Goal: Task Accomplishment & Management: Use online tool/utility

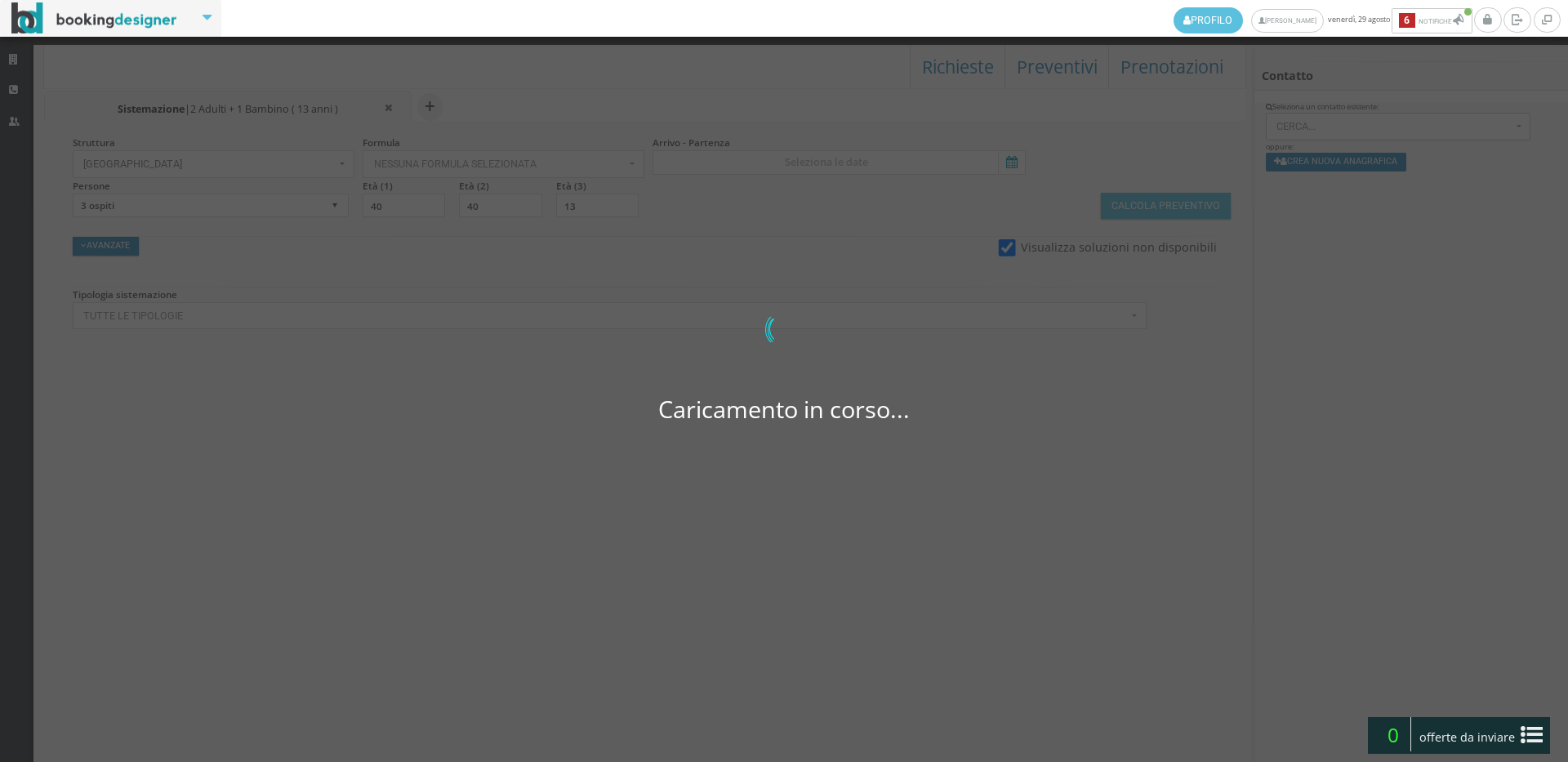
select select
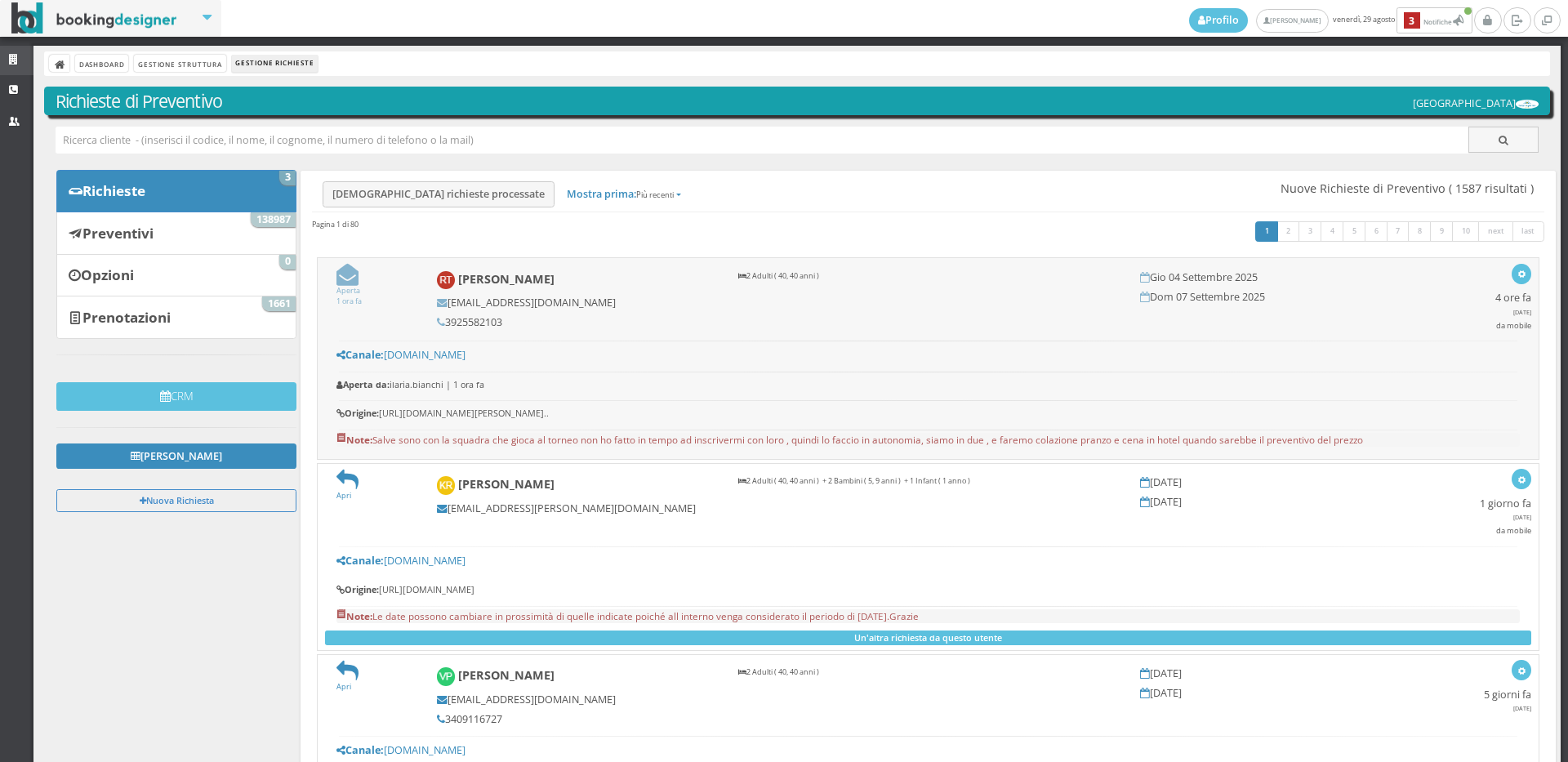
click at [4, 55] on link "Strutture" at bounding box center [16, 60] width 33 height 29
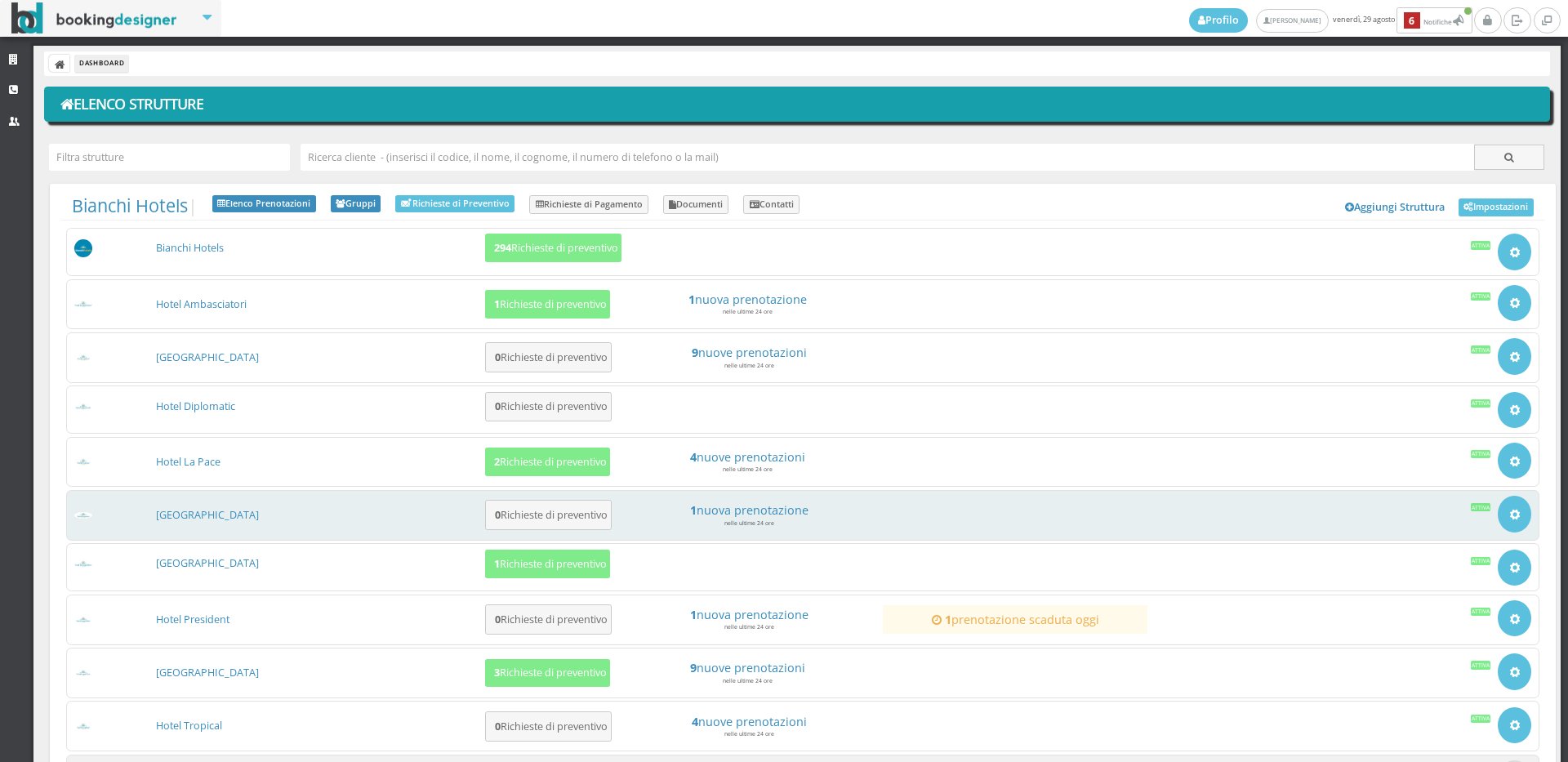
scroll to position [151, 0]
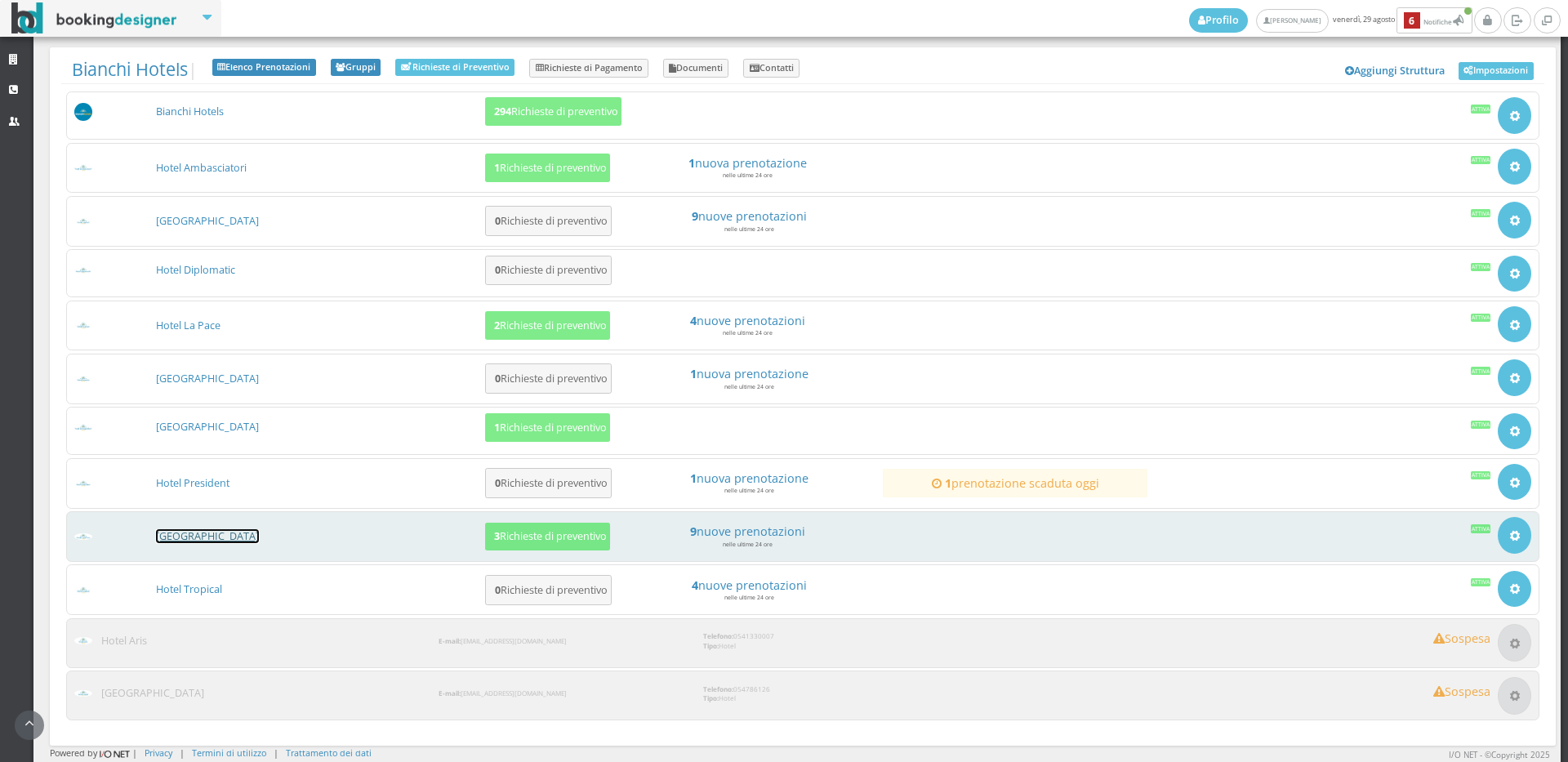
click at [187, 536] on link "[GEOGRAPHIC_DATA]" at bounding box center [207, 536] width 103 height 14
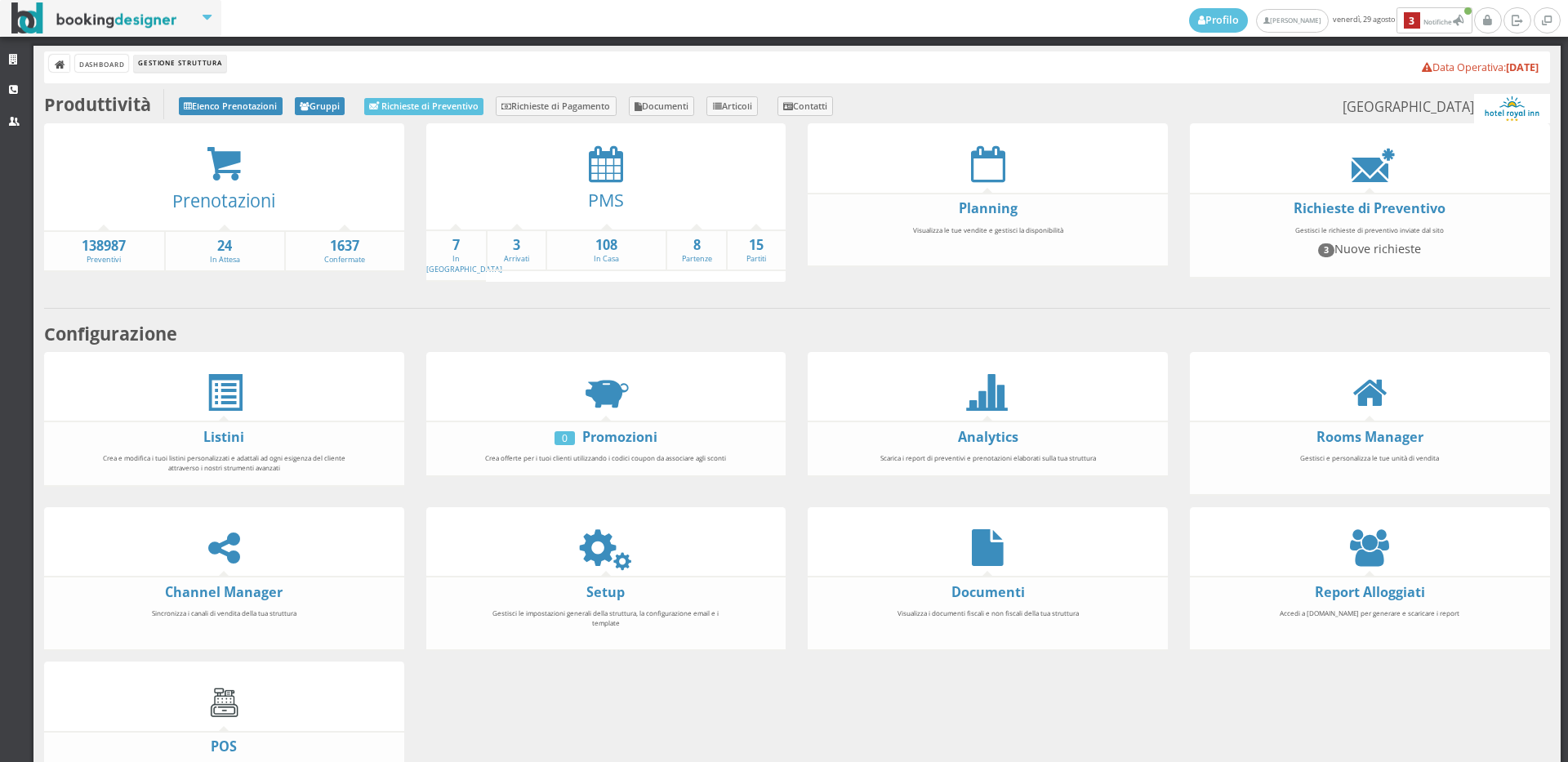
click at [599, 184] on div "PMS" at bounding box center [606, 205] width 360 height 47
click at [574, 176] on div at bounding box center [606, 164] width 360 height 37
click at [589, 176] on icon at bounding box center [606, 164] width 34 height 37
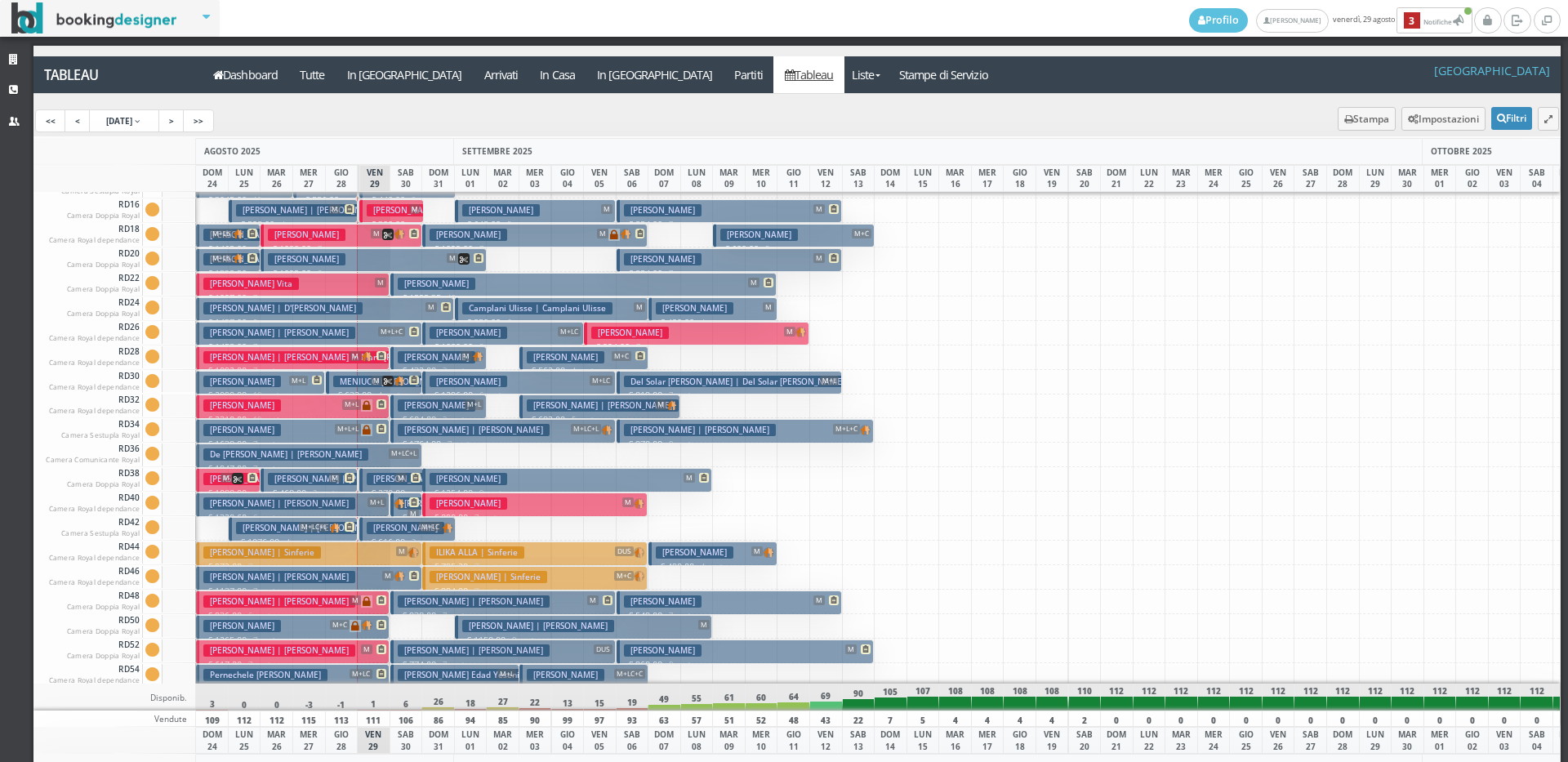
scroll to position [1390, 0]
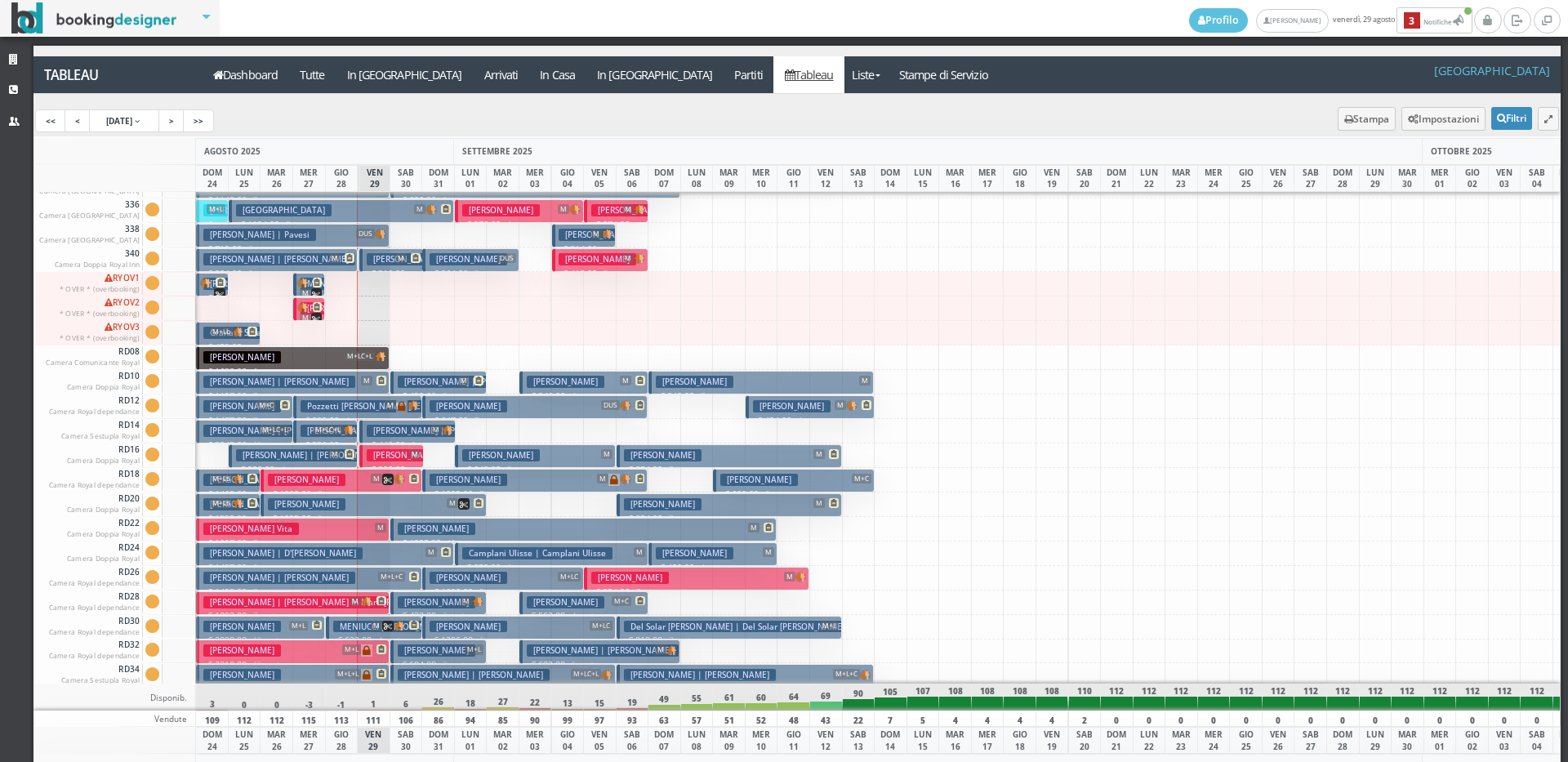
click at [311, 408] on h3 "Pozzetti [PERSON_NAME] [PERSON_NAME]" at bounding box center [390, 406] width 179 height 12
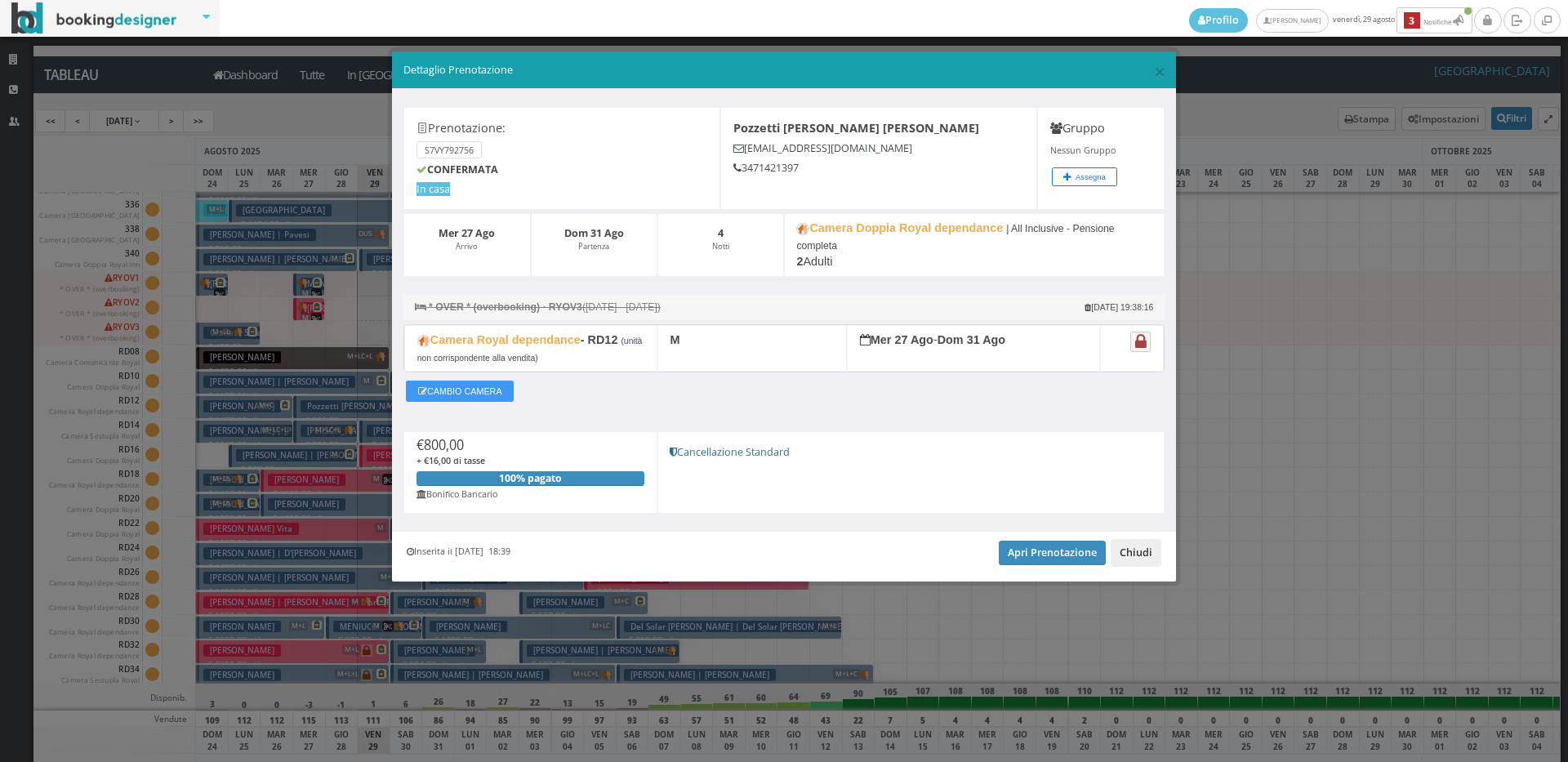
click at [1127, 550] on button "Chiudi" at bounding box center [1135, 553] width 50 height 28
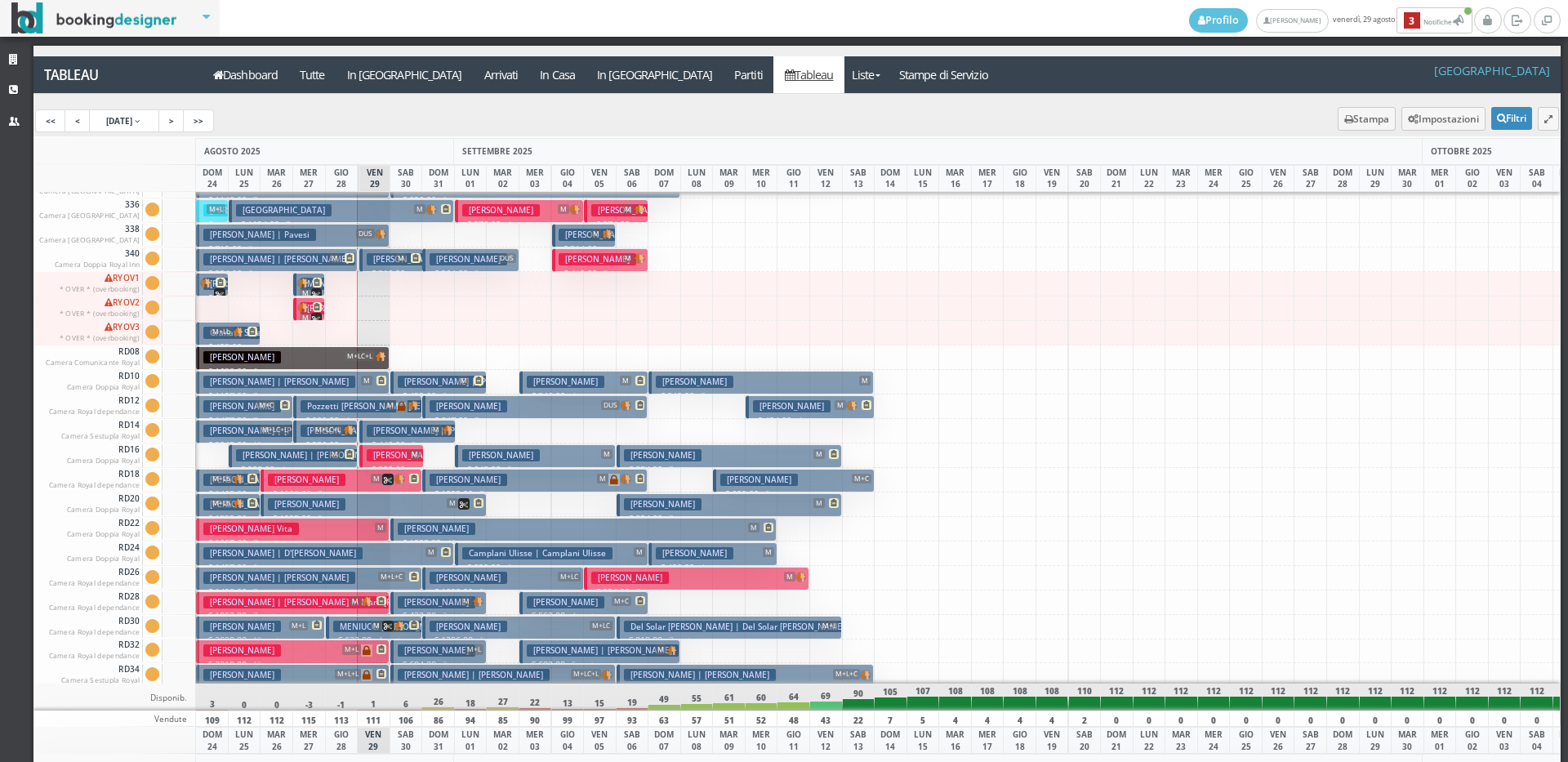
scroll to position [1472, 0]
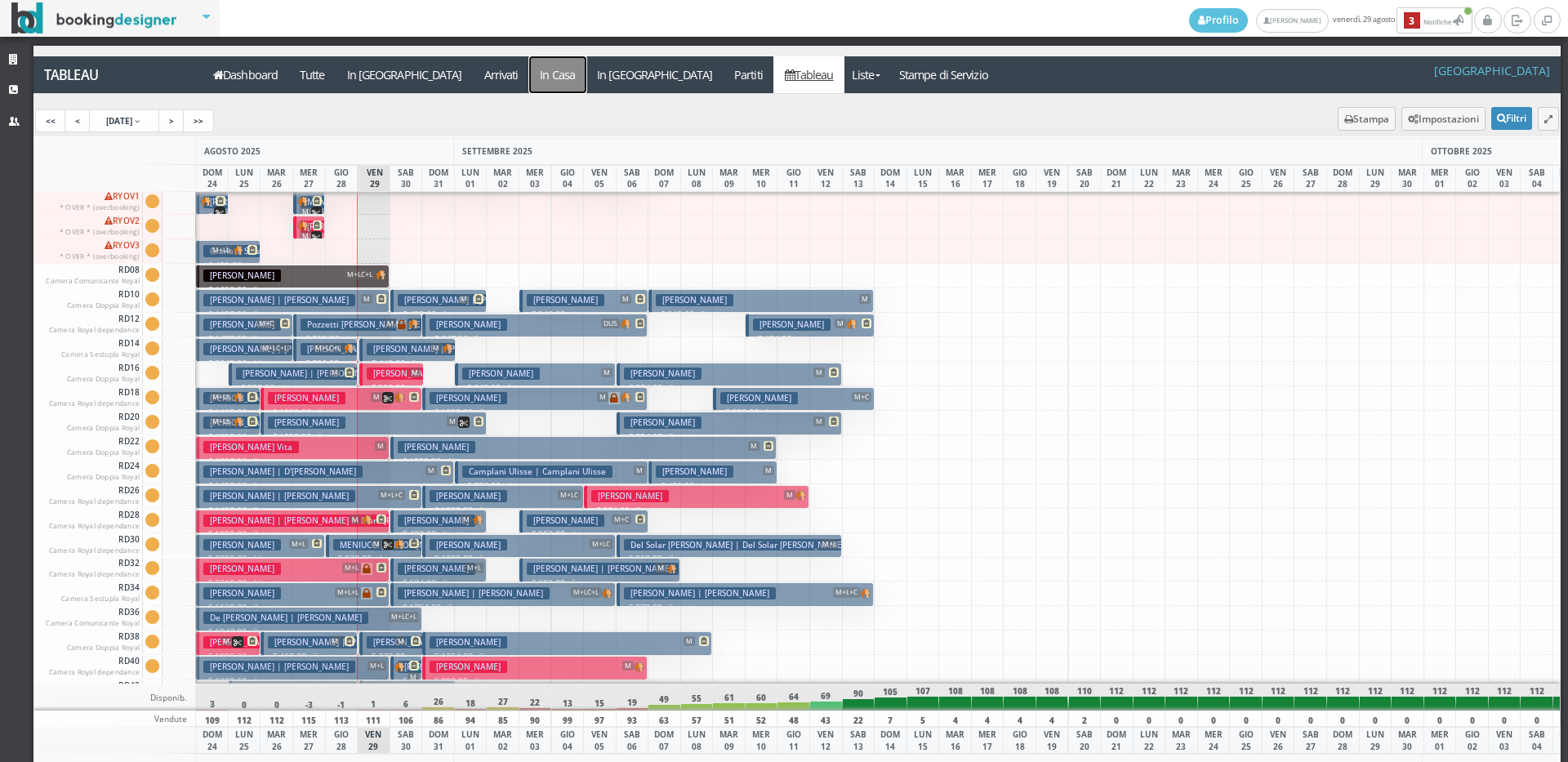
click at [529, 71] on a=pms-instay-reservations"] "In Casa" at bounding box center [557, 74] width 57 height 37
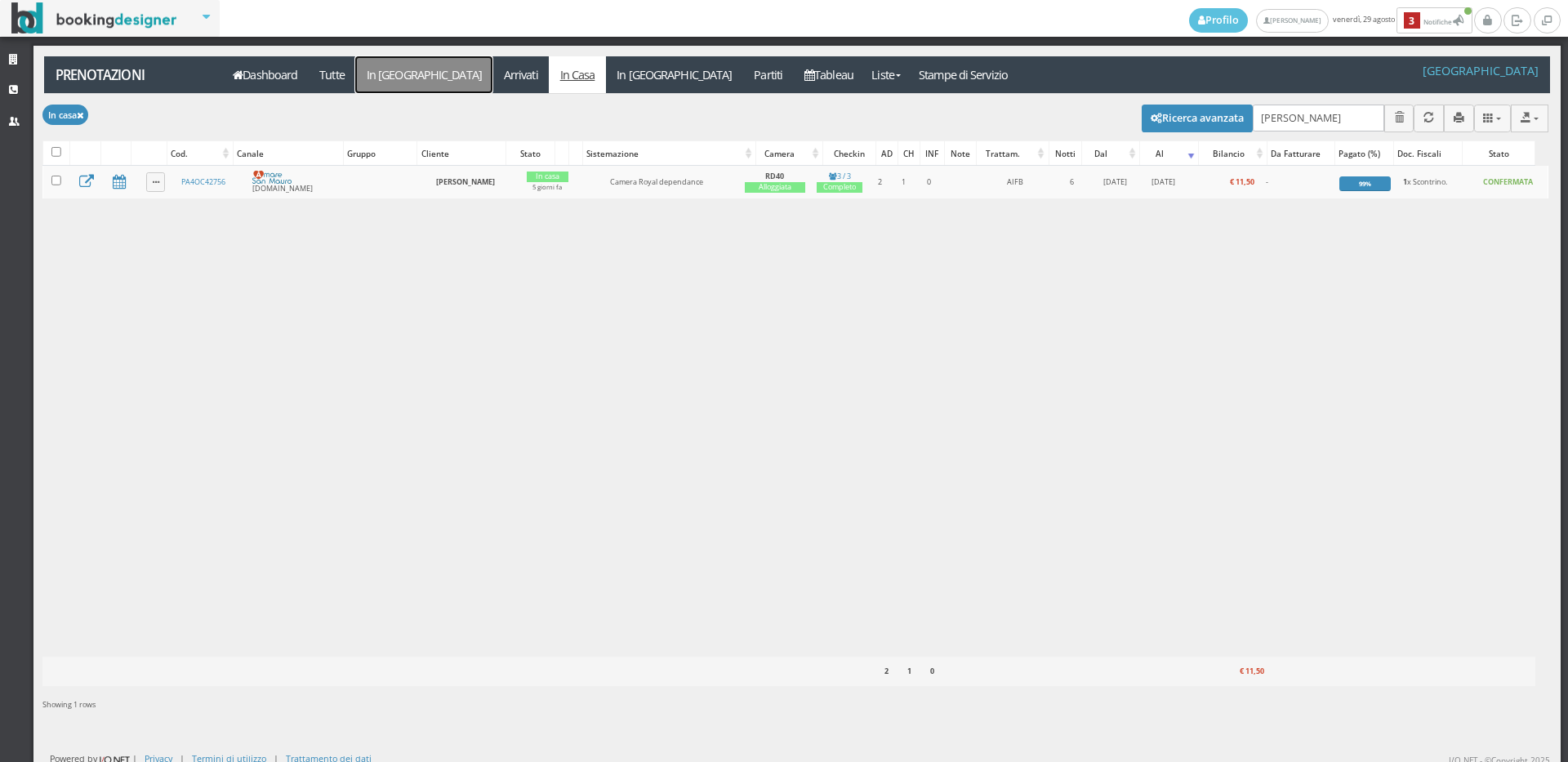
click at [406, 83] on link "In [GEOGRAPHIC_DATA]" at bounding box center [424, 74] width 137 height 37
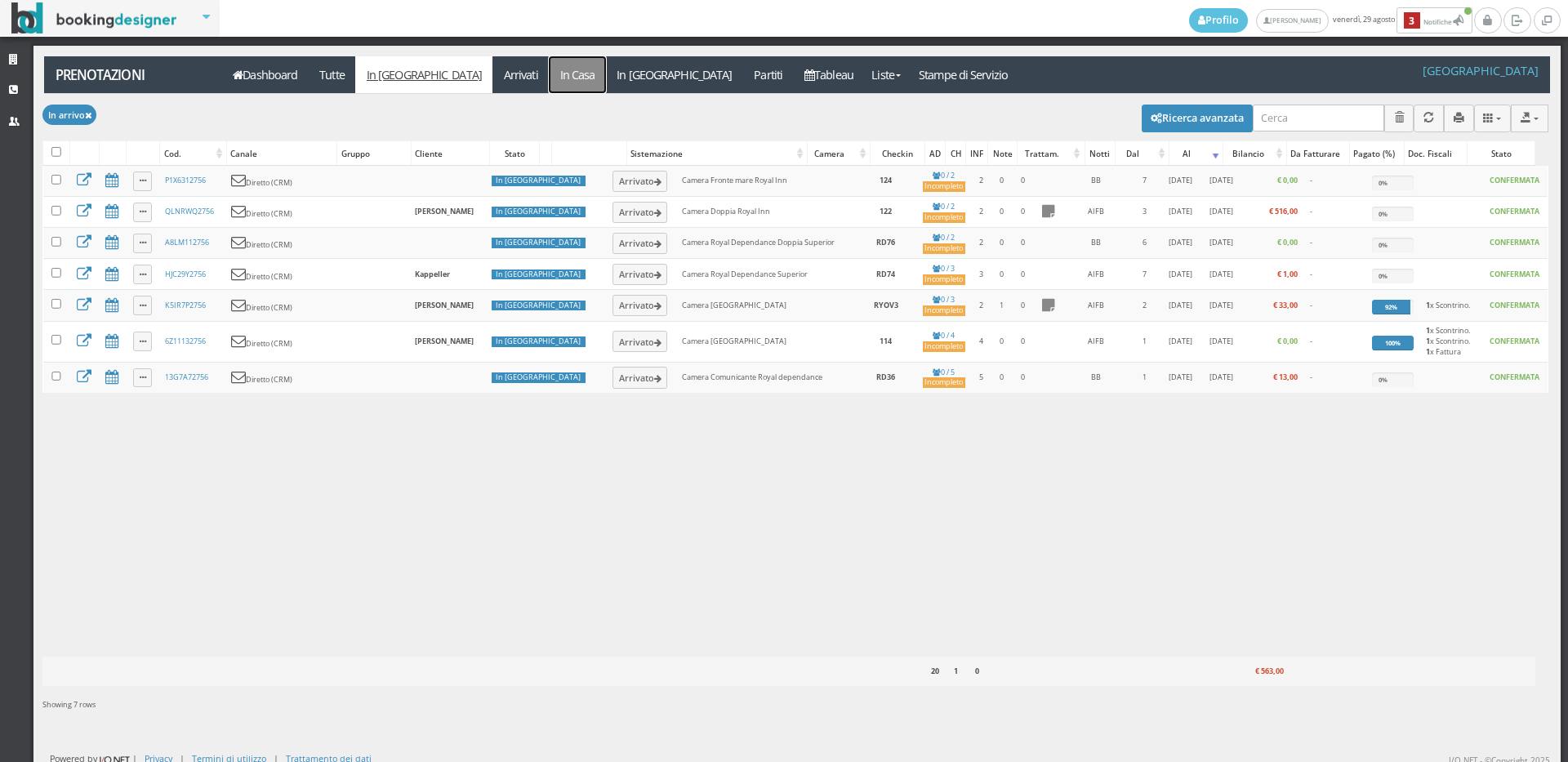
click at [549, 78] on link "In Casa" at bounding box center [577, 74] width 57 height 37
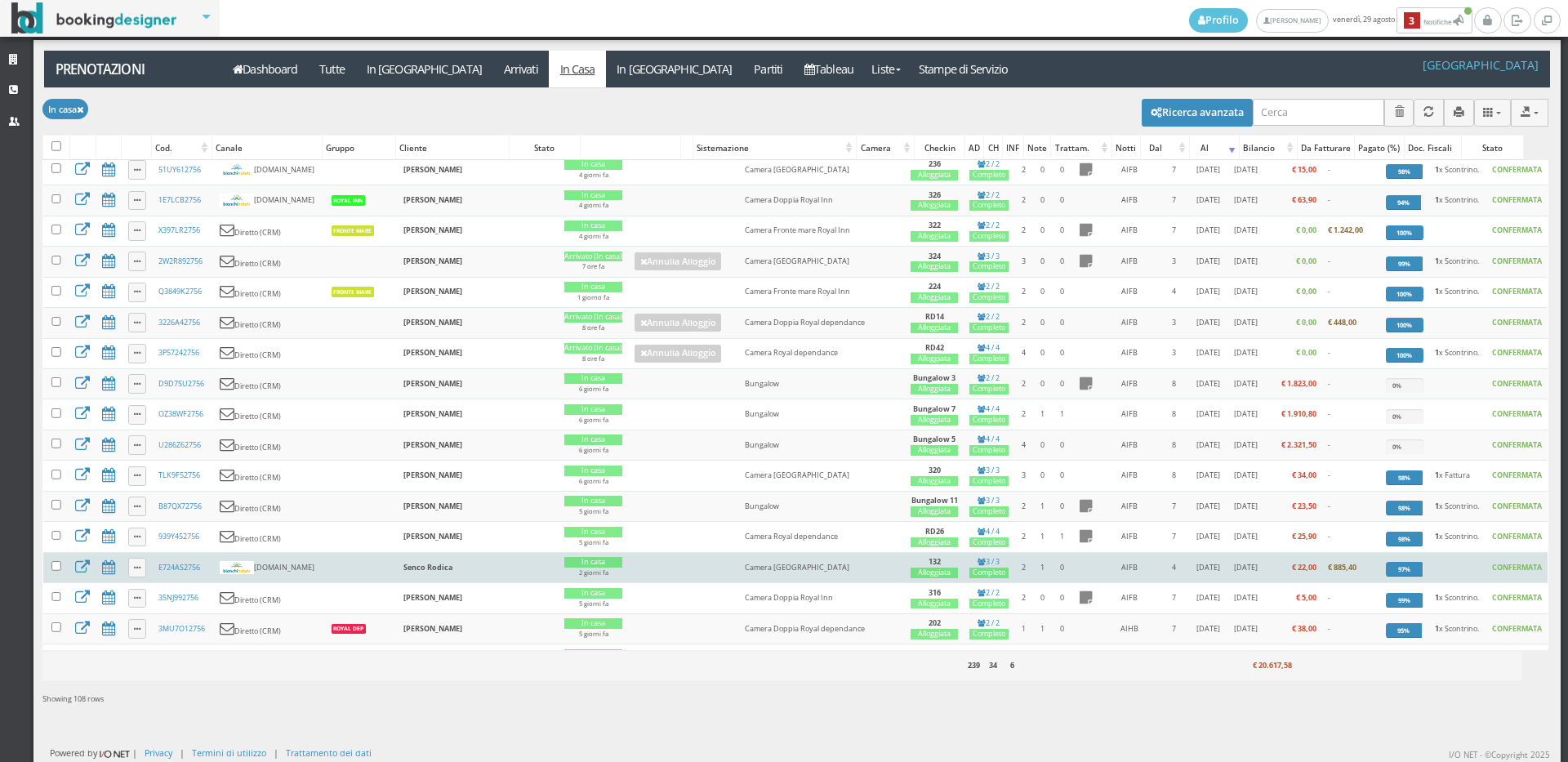
scroll to position [908, 0]
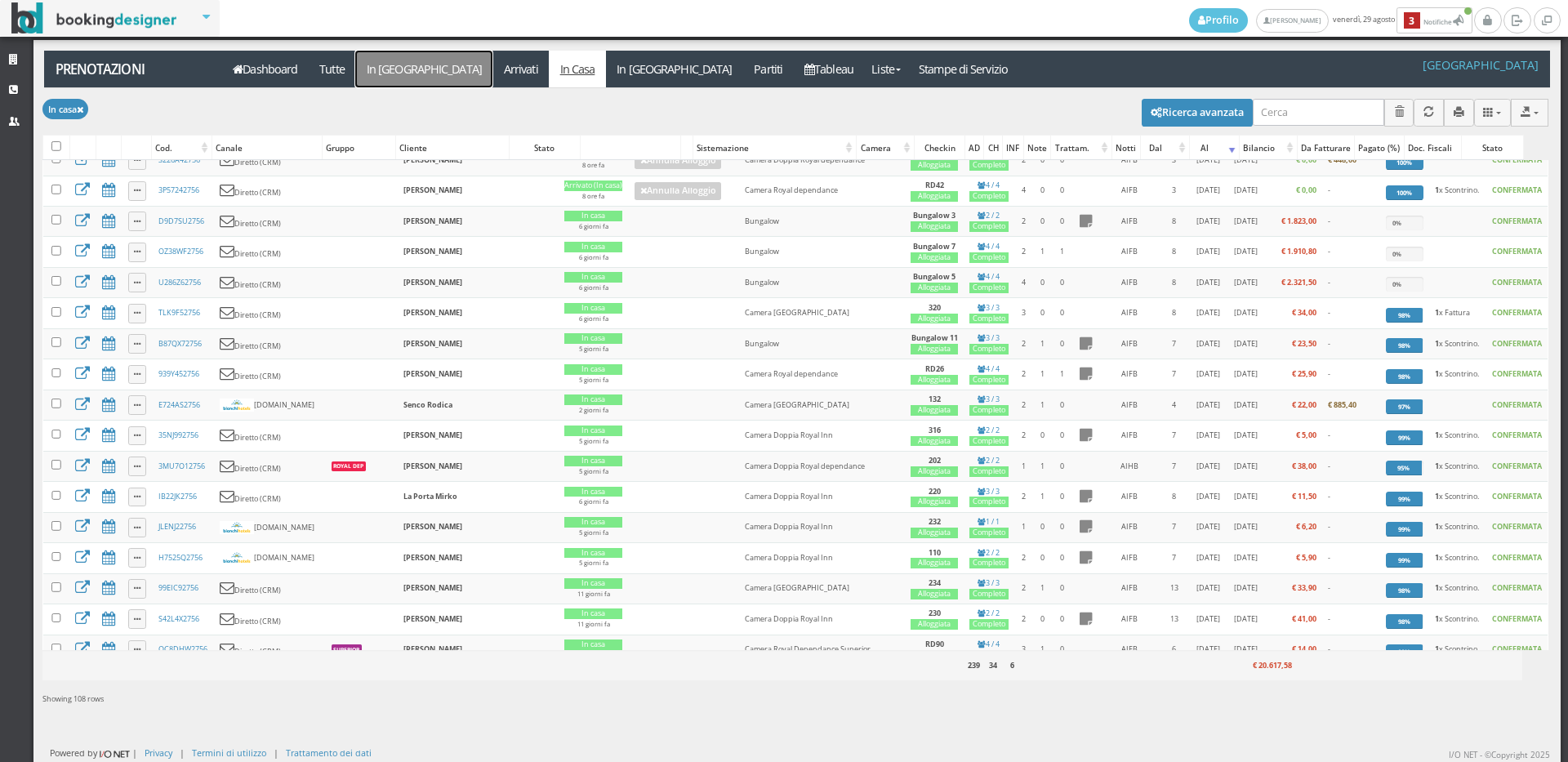
click at [385, 67] on link "In [GEOGRAPHIC_DATA]" at bounding box center [424, 68] width 137 height 37
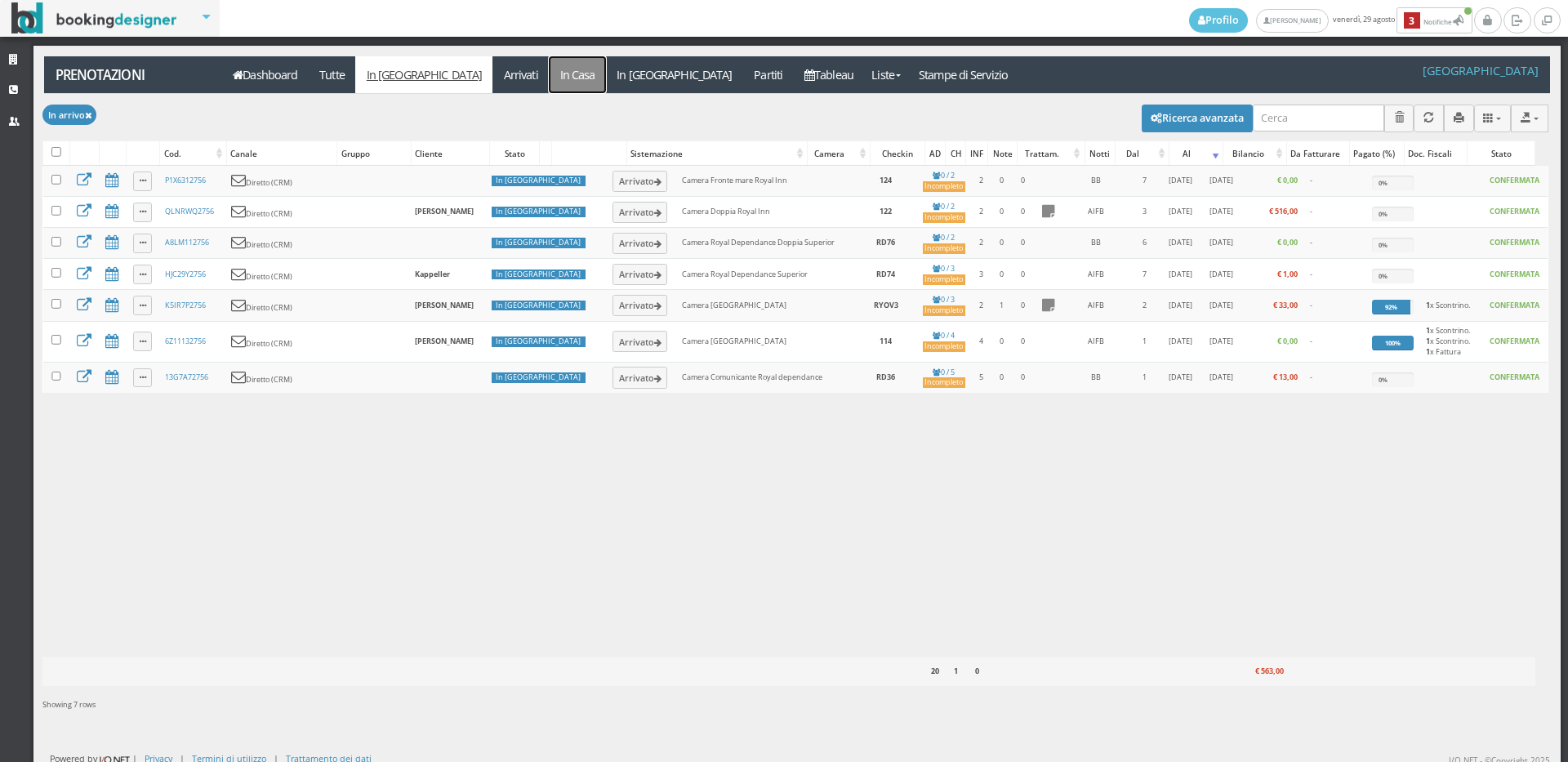
click at [549, 79] on link "In Casa" at bounding box center [577, 74] width 57 height 37
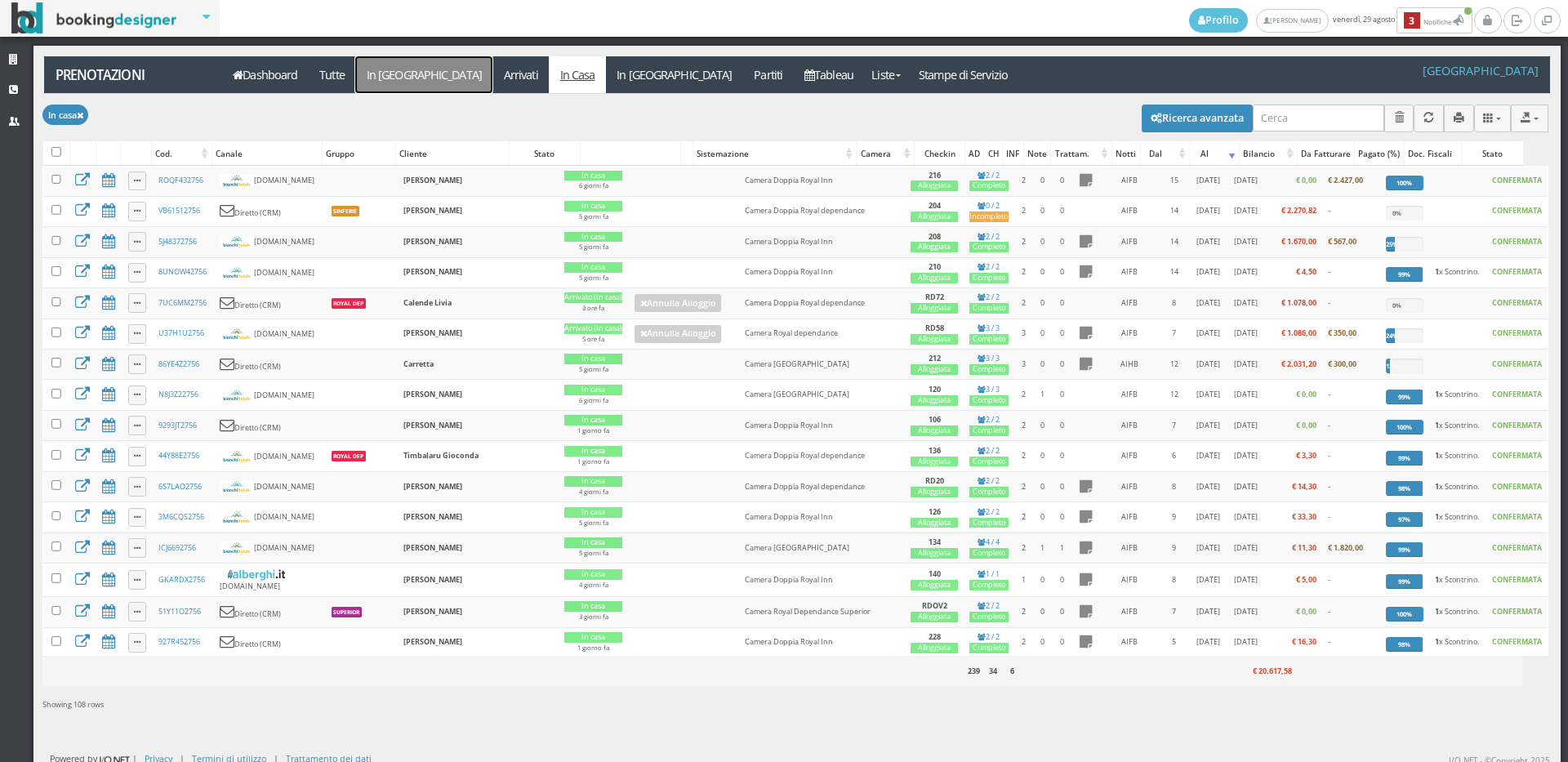
click at [396, 76] on link "In [GEOGRAPHIC_DATA]" at bounding box center [424, 74] width 137 height 37
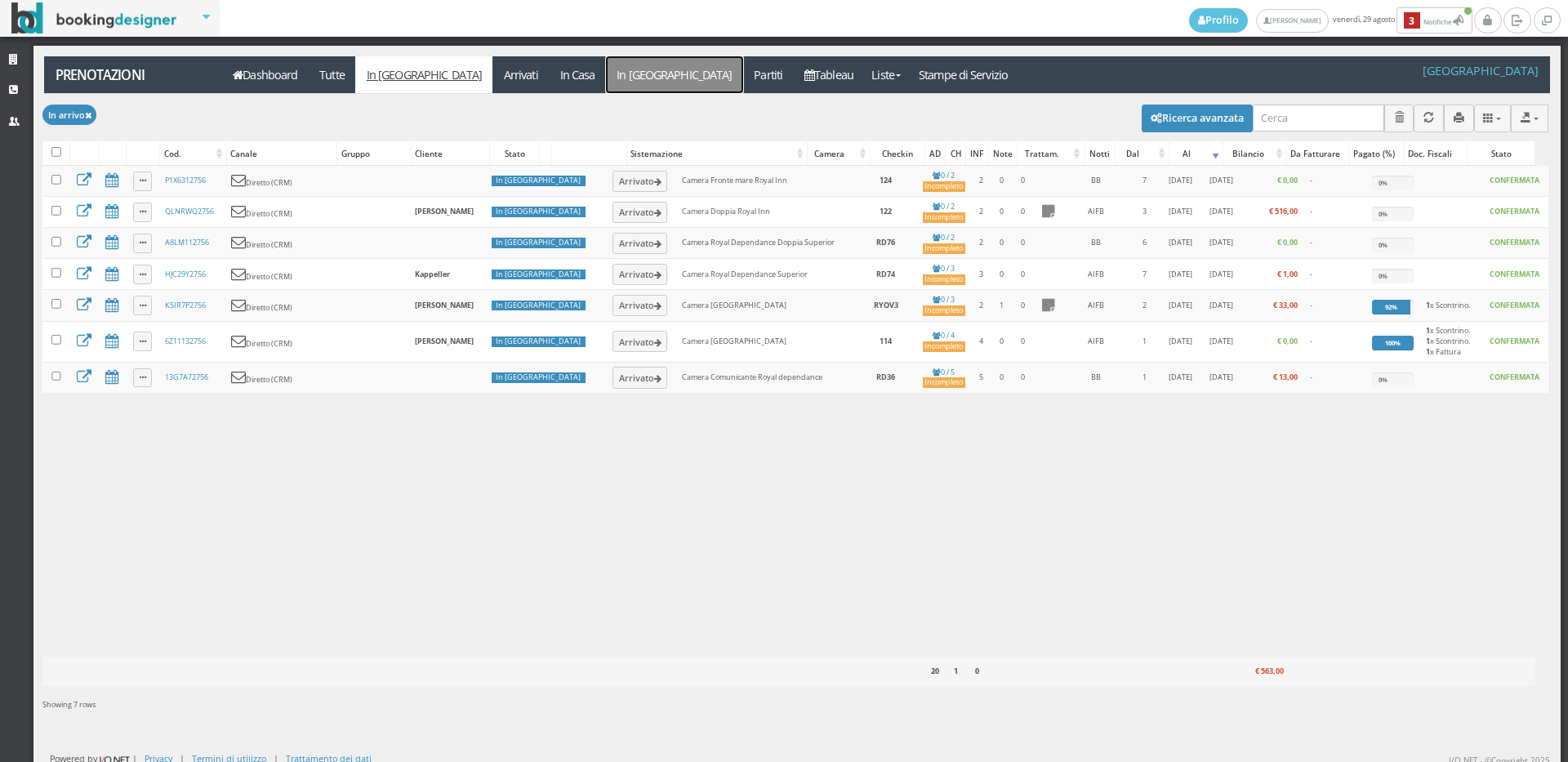
click at [606, 74] on link "In [GEOGRAPHIC_DATA]" at bounding box center [674, 74] width 137 height 37
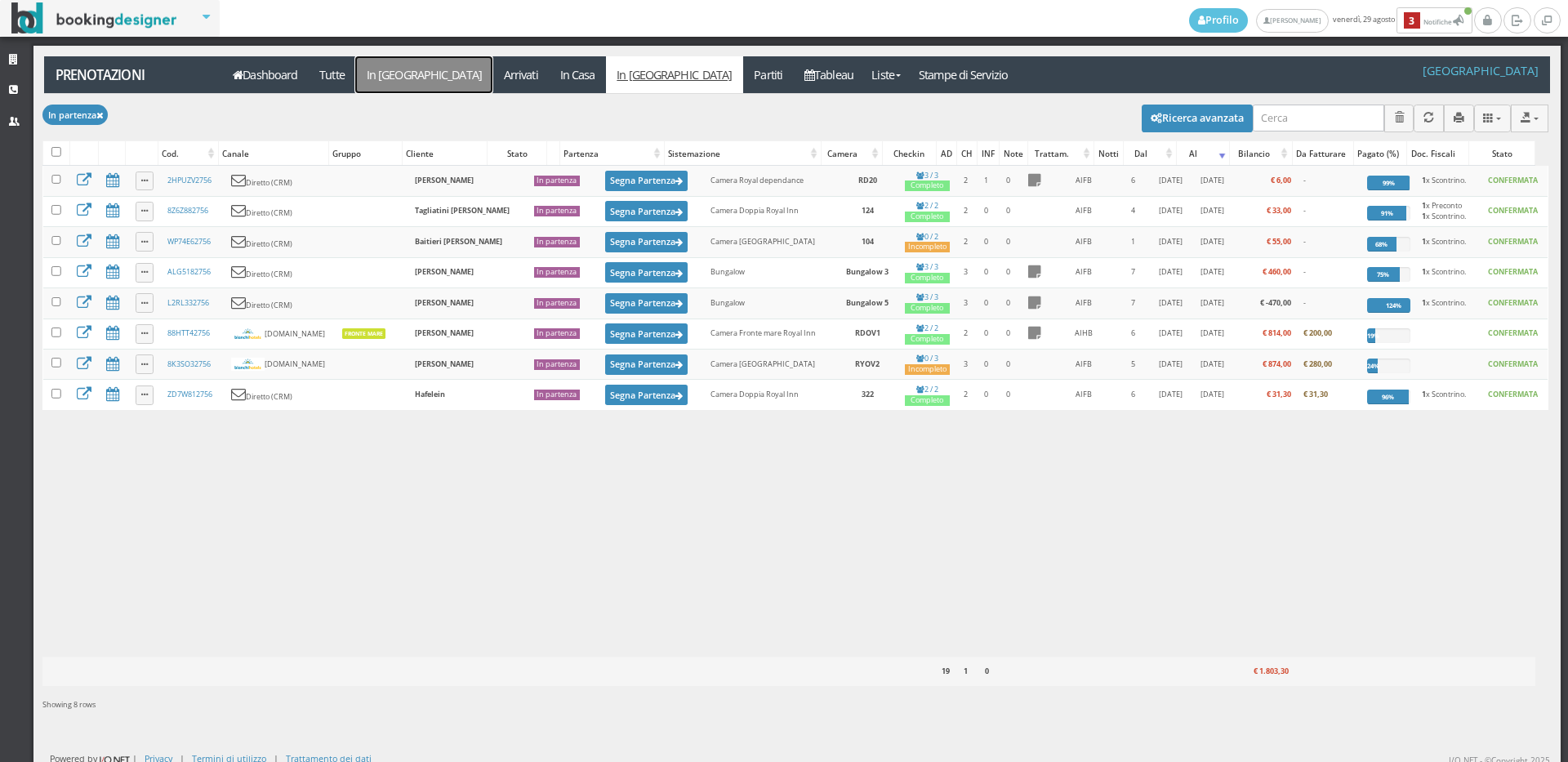
click at [407, 68] on link "In [GEOGRAPHIC_DATA]" at bounding box center [424, 74] width 137 height 37
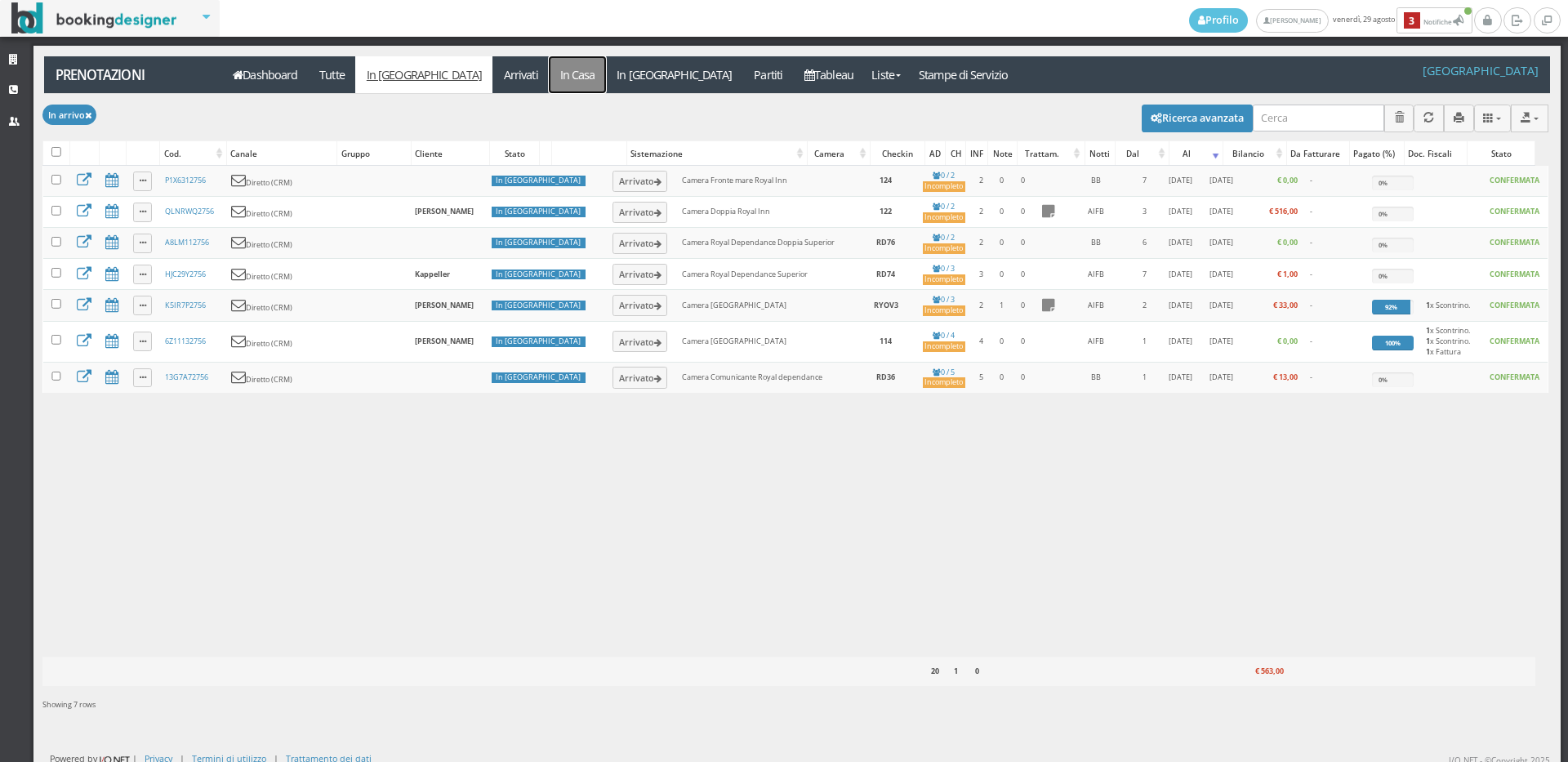
click at [549, 67] on link "In Casa" at bounding box center [577, 74] width 57 height 37
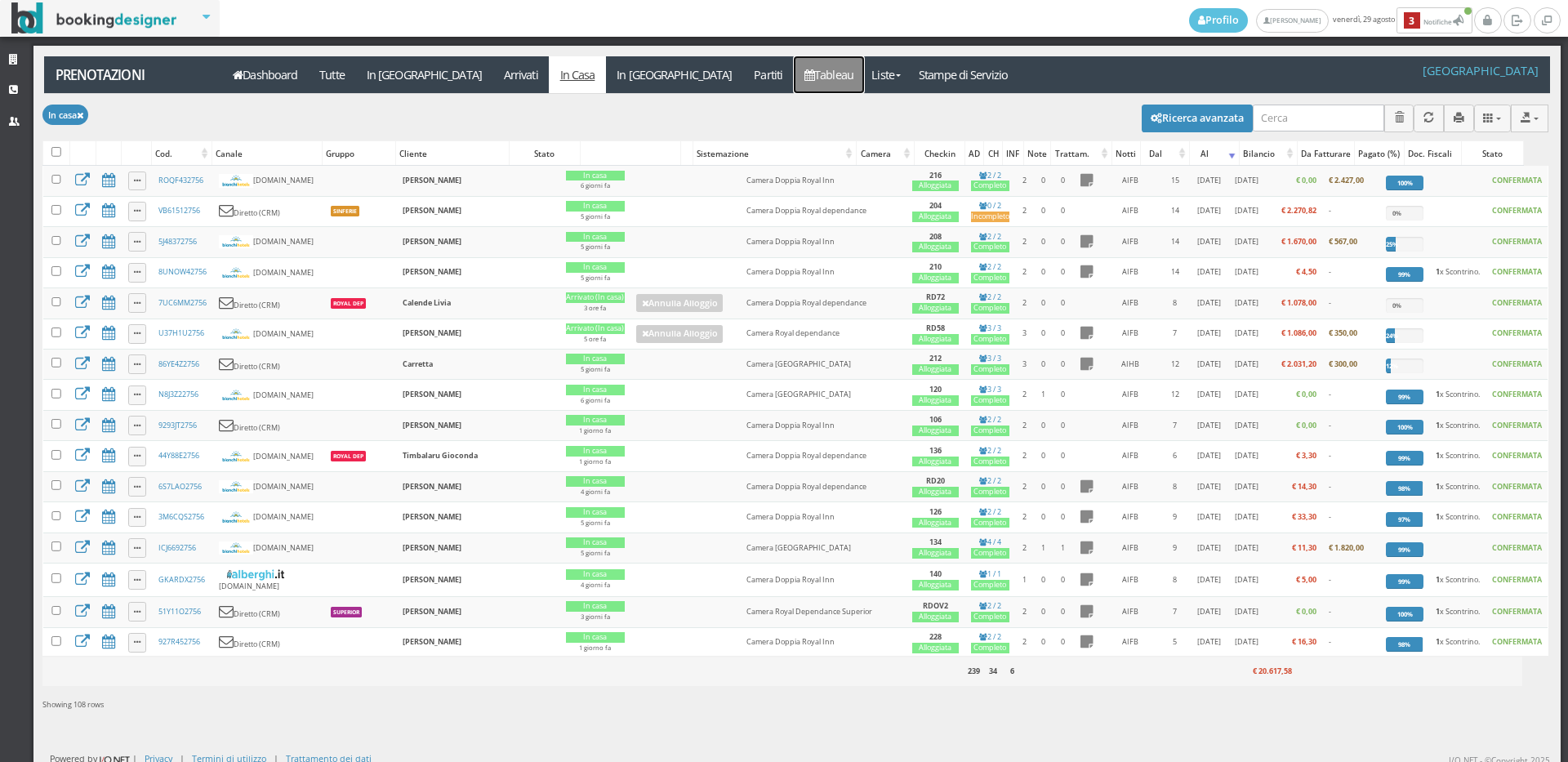
click at [794, 69] on link "Tableau" at bounding box center [829, 74] width 71 height 37
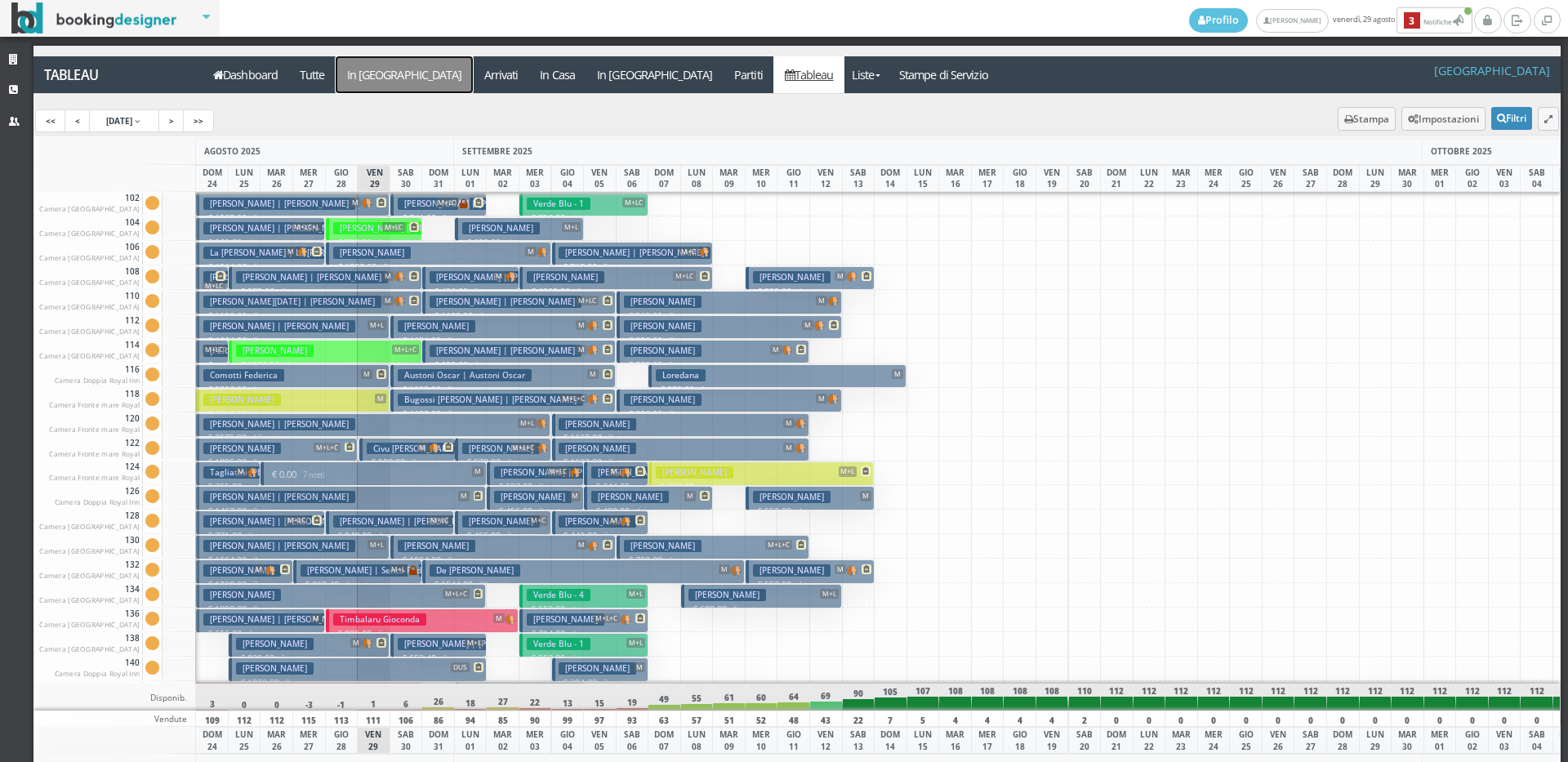
click at [384, 74] on a=pms-arrival-reservations"] "In [GEOGRAPHIC_DATA]" at bounding box center [404, 74] width 137 height 37
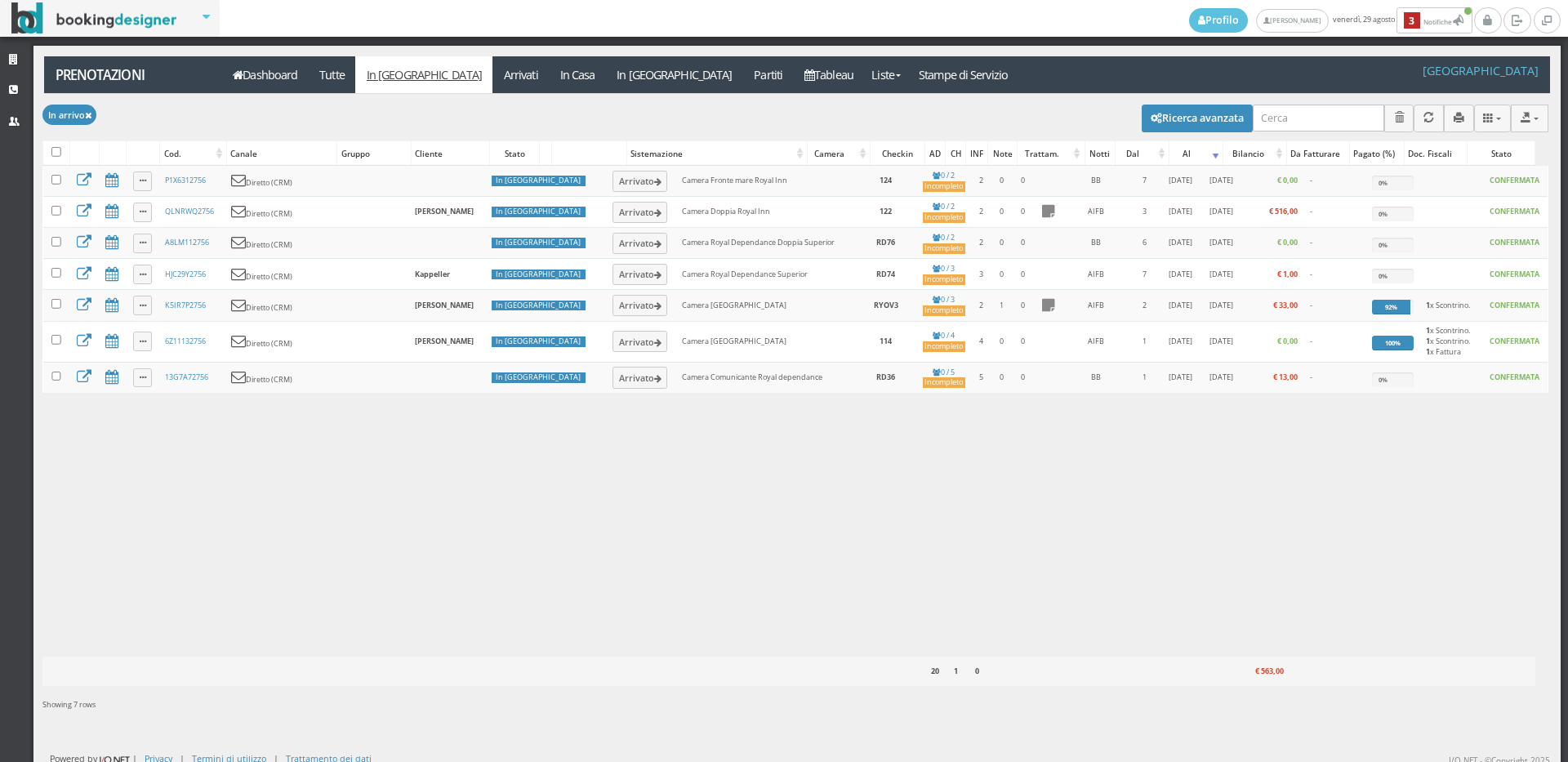
select select
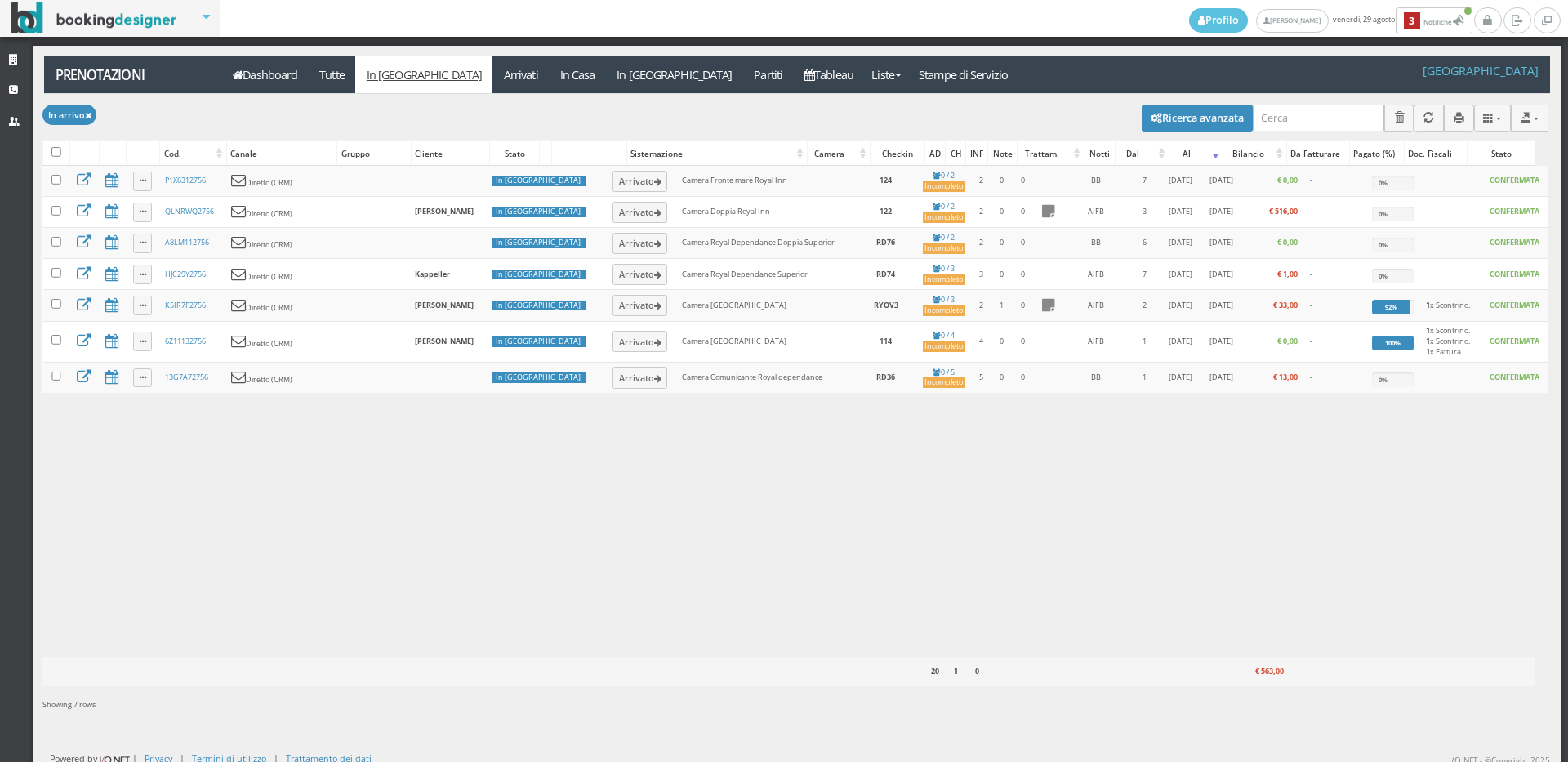
select select
click at [1207, 122] on button "Ricerca avanzata" at bounding box center [1197, 118] width 111 height 28
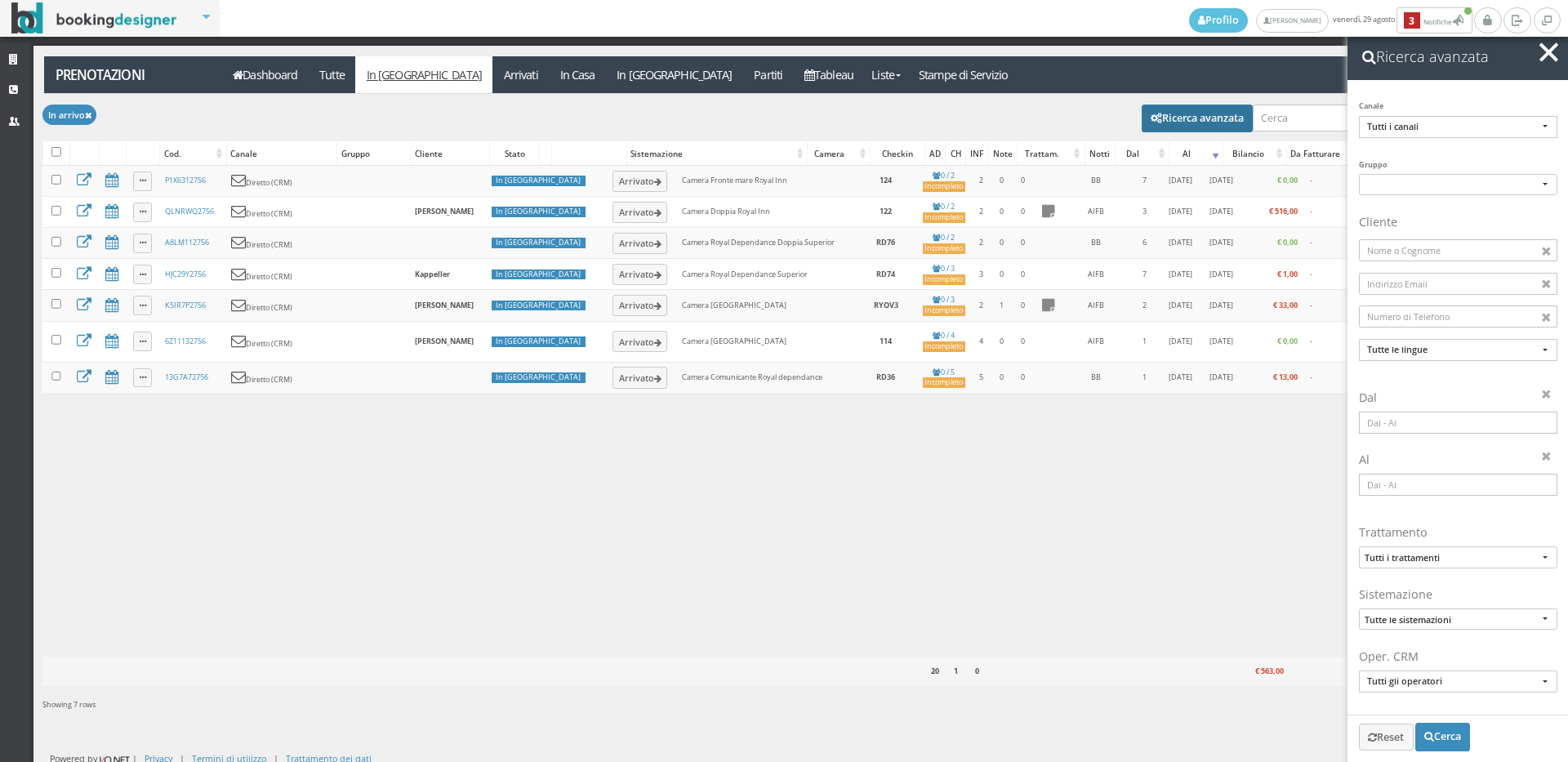
click at [1382, 426] on input at bounding box center [1458, 422] width 199 height 22
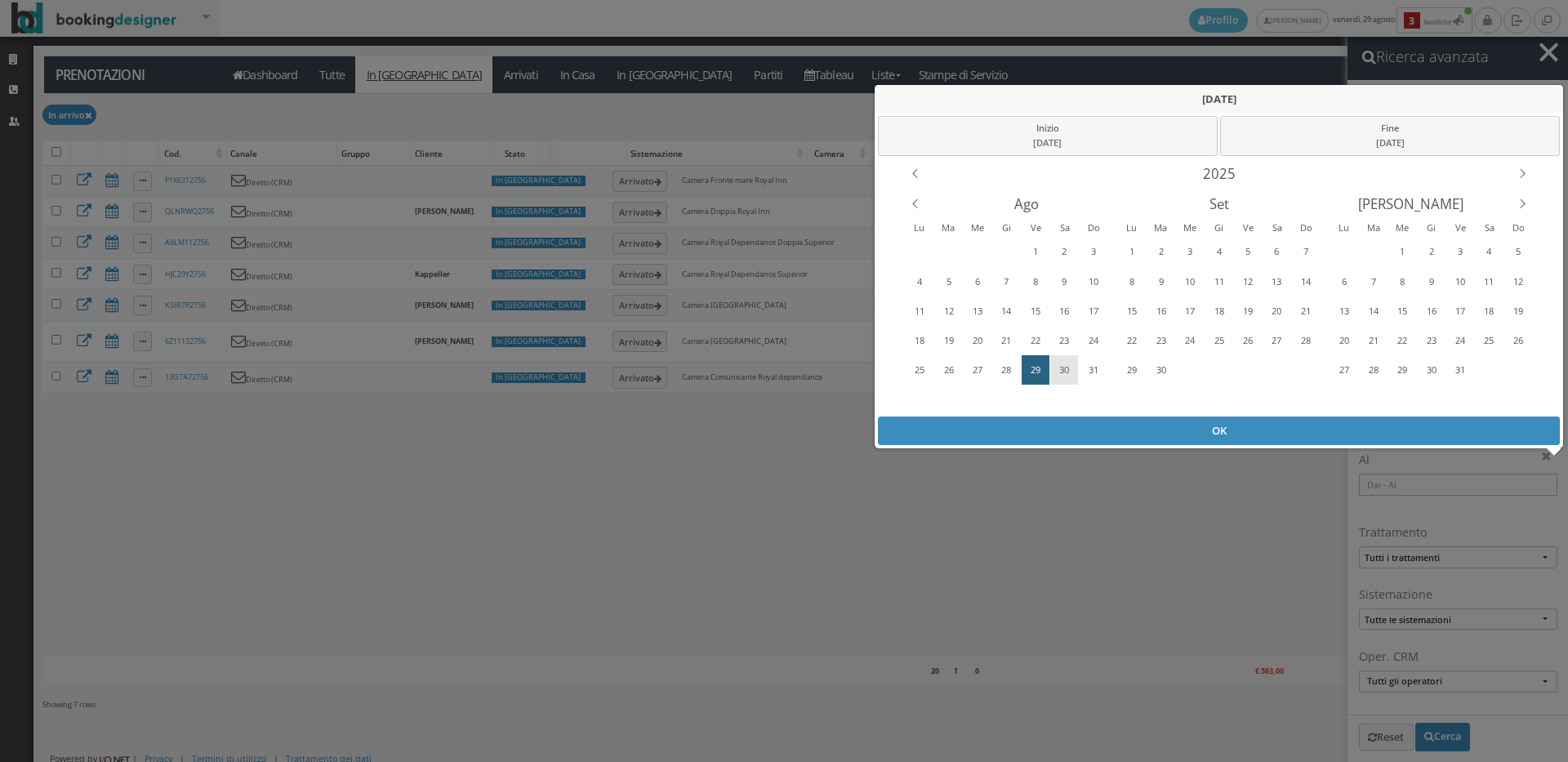
click at [1063, 364] on div "30" at bounding box center [1064, 369] width 26 height 26
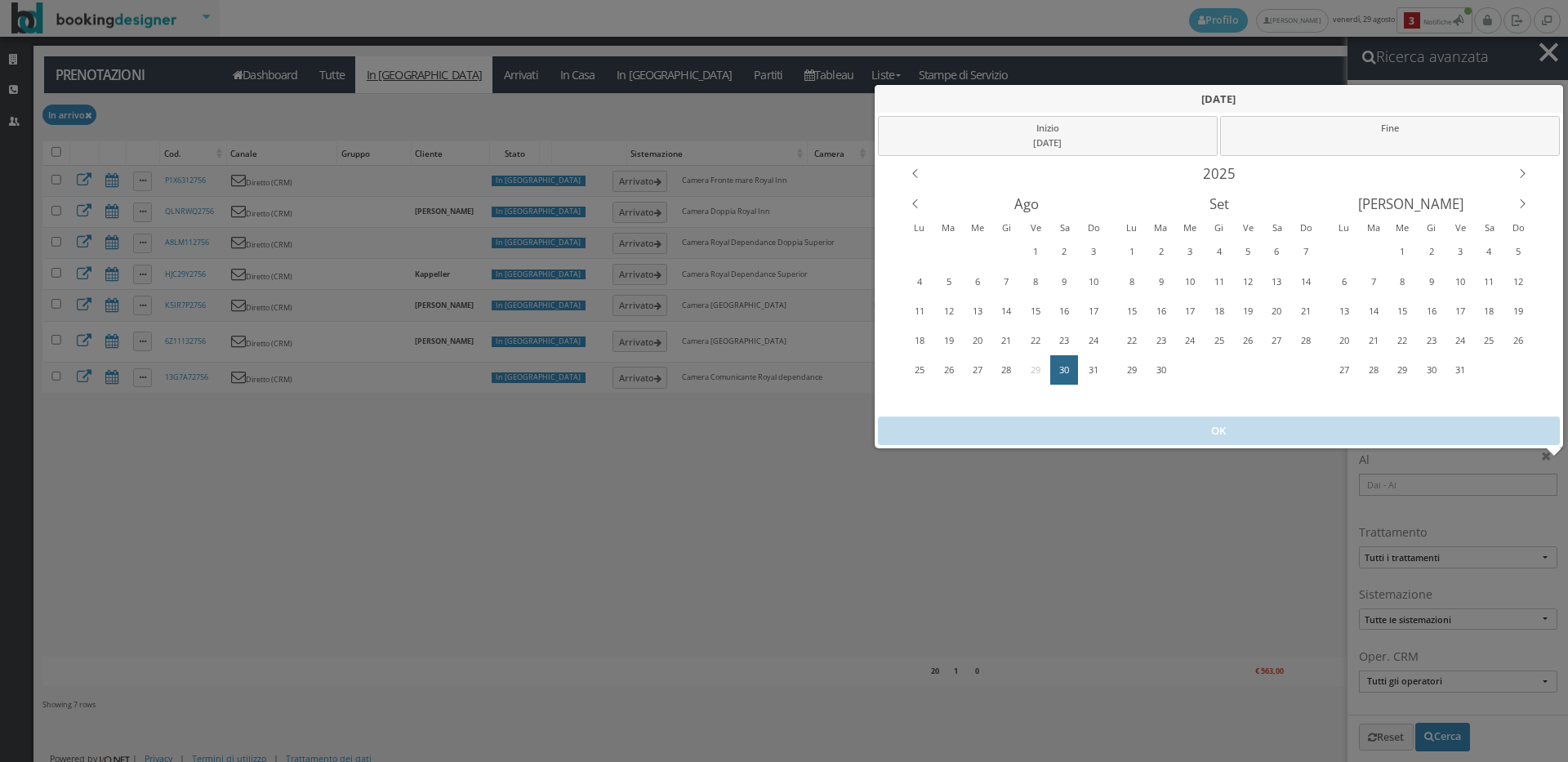
click at [1063, 364] on div "30" at bounding box center [1064, 369] width 26 height 26
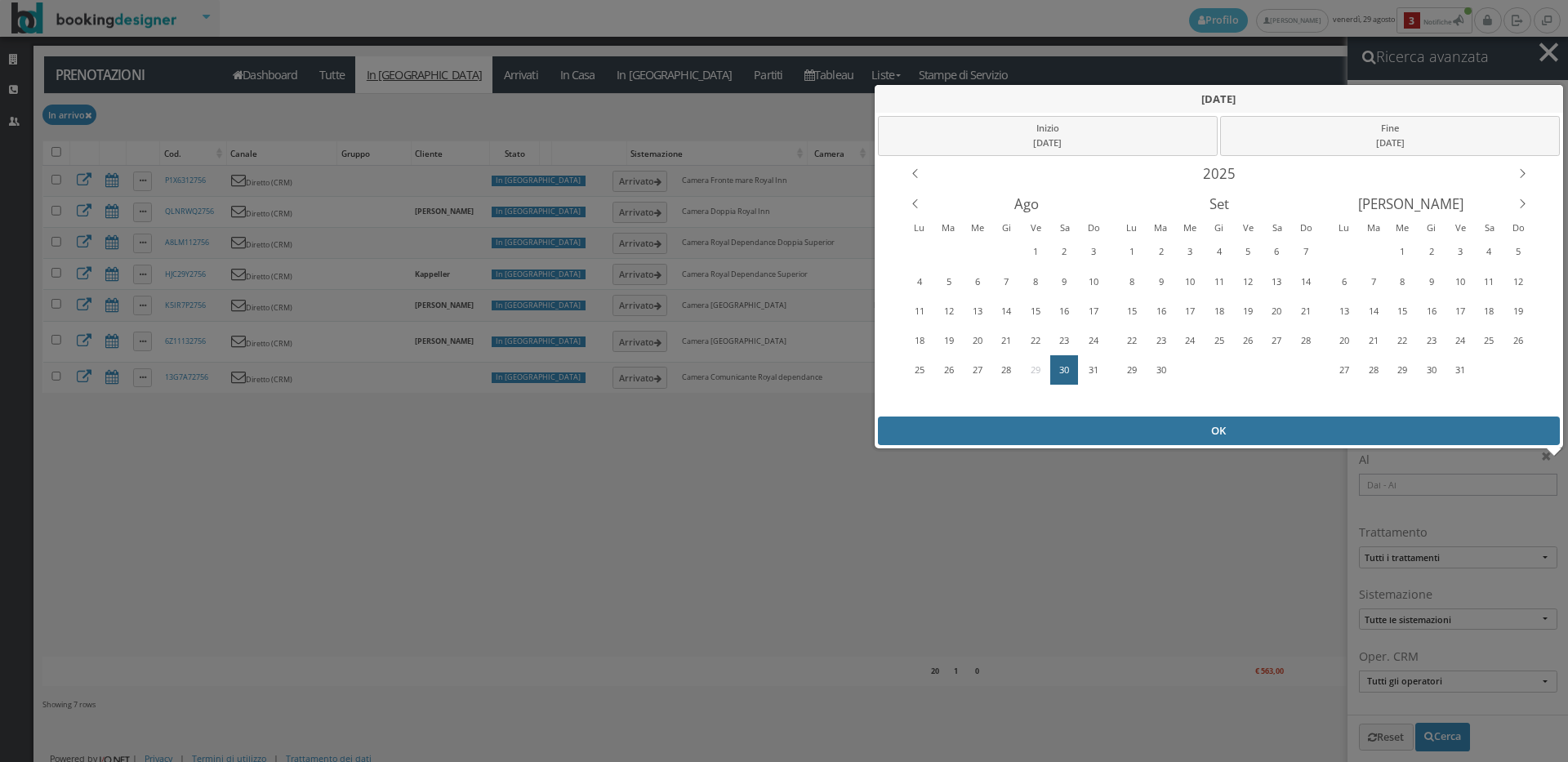
click at [1079, 432] on div "OK" at bounding box center [1219, 431] width 683 height 29
type input "30/08/2025 - 30/08/2025"
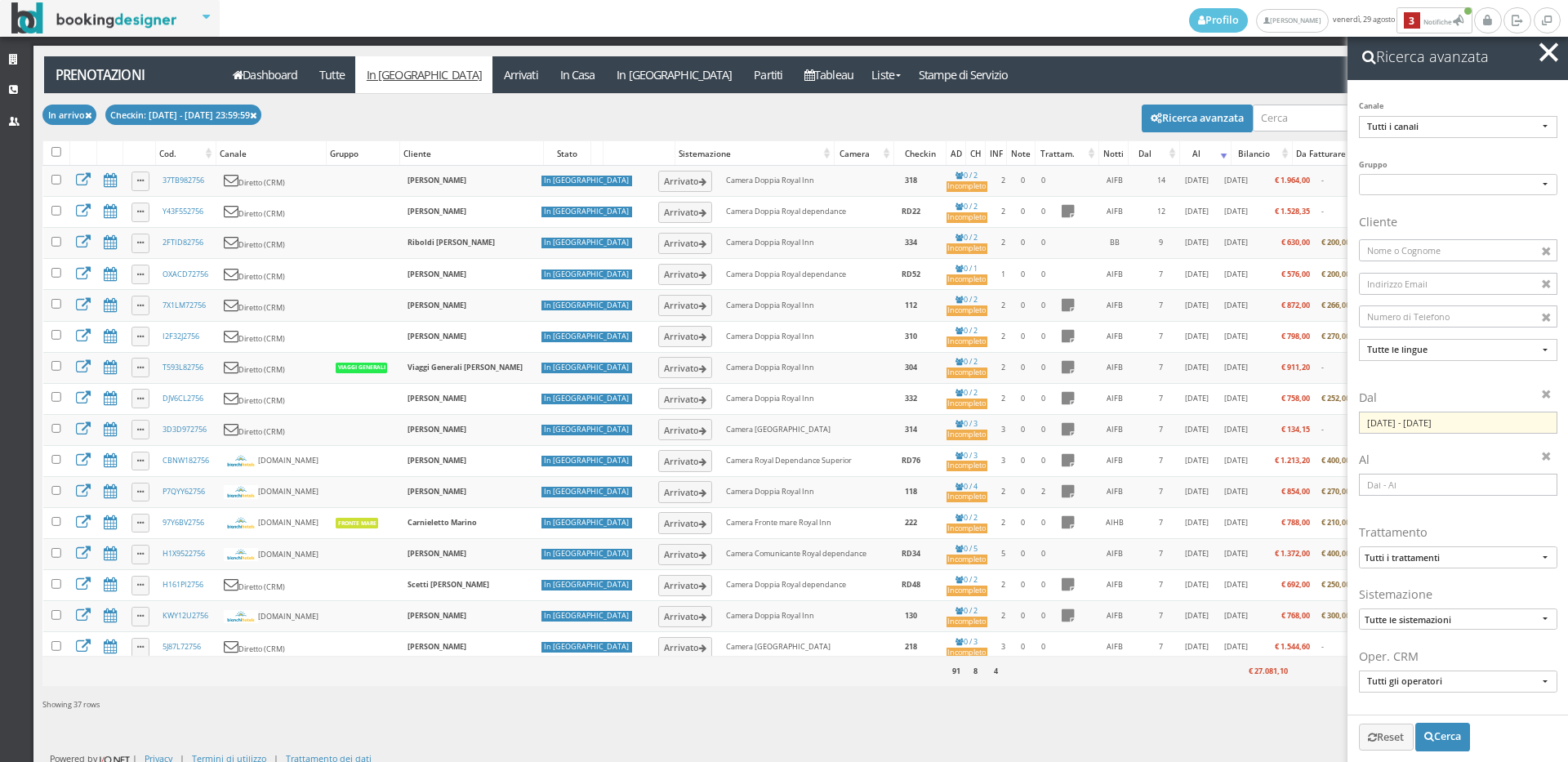
click at [1544, 55] on span "button" at bounding box center [1549, 52] width 19 height 19
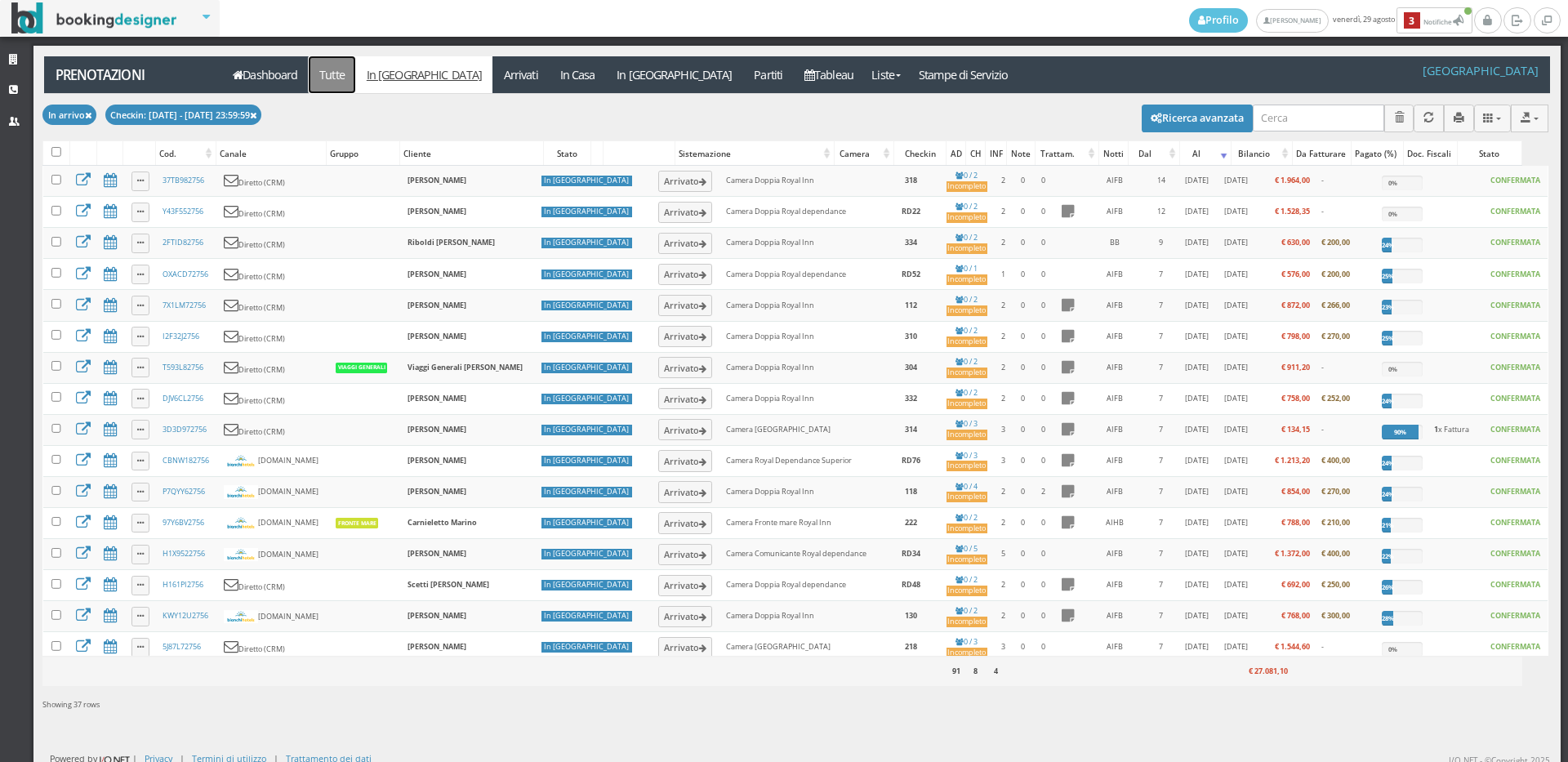
click at [339, 67] on link "Tutte" at bounding box center [333, 74] width 48 height 37
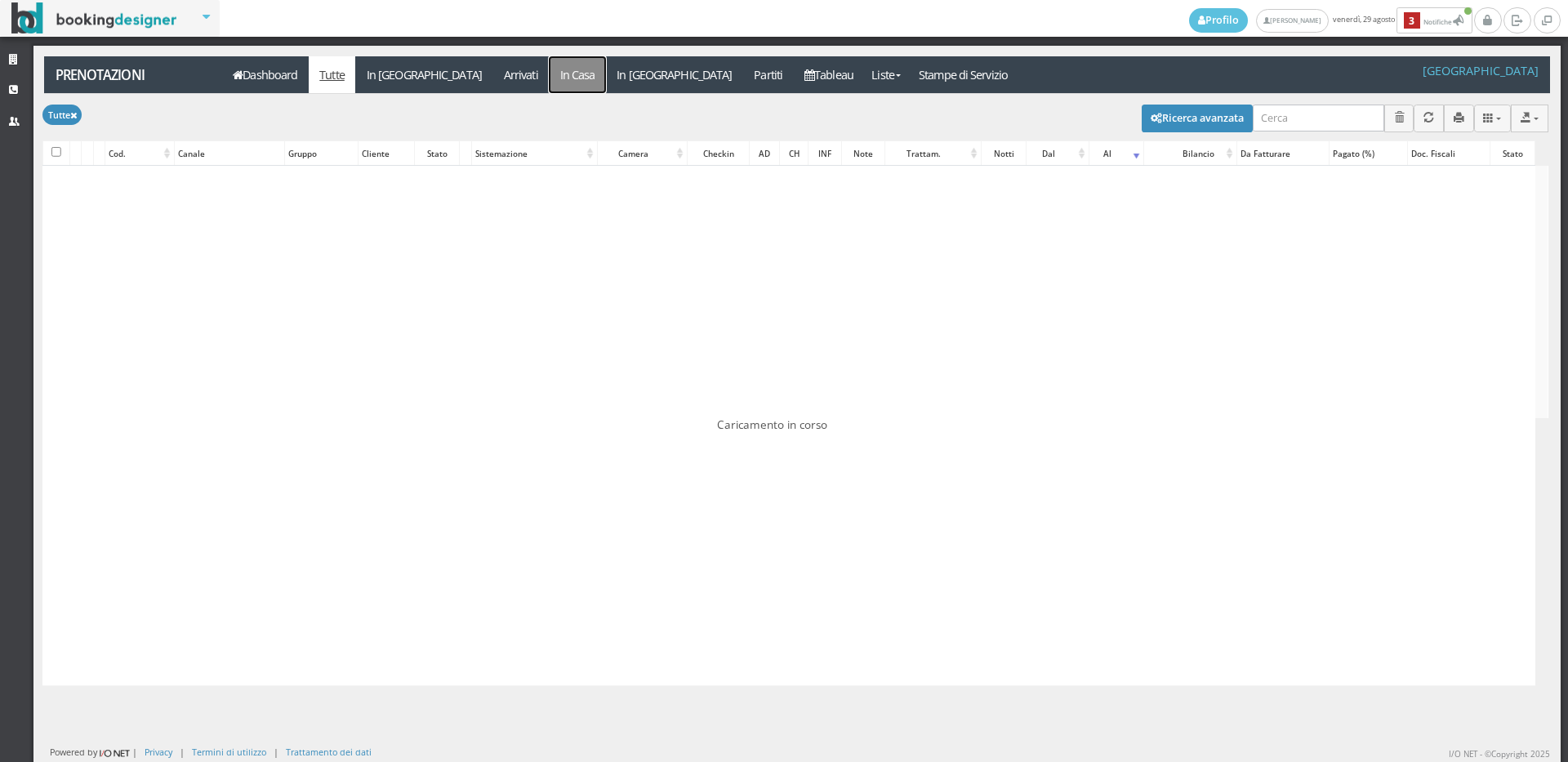
click at [549, 84] on link "In Casa" at bounding box center [577, 74] width 57 height 37
